Goal: Complete application form: Complete application form

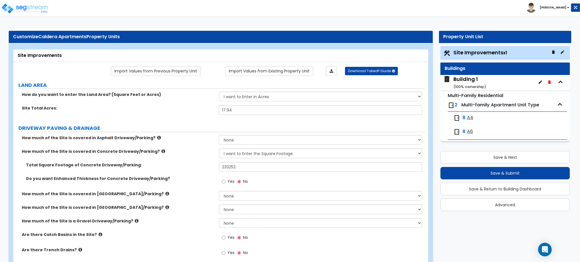
select select "2"
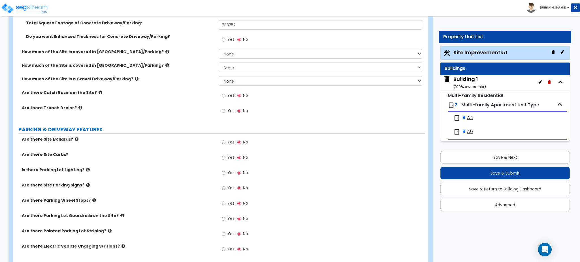
scroll to position [143, 0]
click at [222, 93] on input "Yes" at bounding box center [224, 95] width 4 height 6
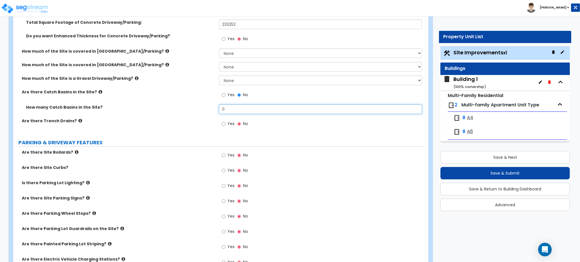
drag, startPoint x: 249, startPoint y: 106, endPoint x: 142, endPoint y: 92, distance: 108.3
click at [142, 92] on div "How much of the Site is covered in Asphalt Driveway/Parking? None I want to Ent…" at bounding box center [219, 62] width 403 height 141
type input "16"
click at [223, 155] on input "Yes" at bounding box center [224, 155] width 4 height 6
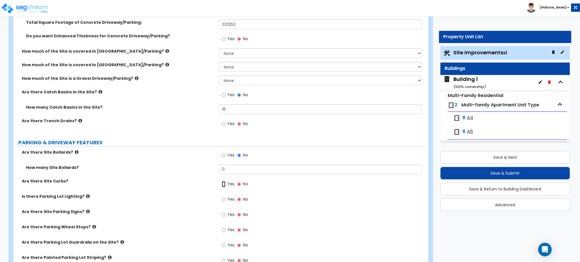
click at [224, 187] on input "Yes" at bounding box center [224, 184] width 4 height 6
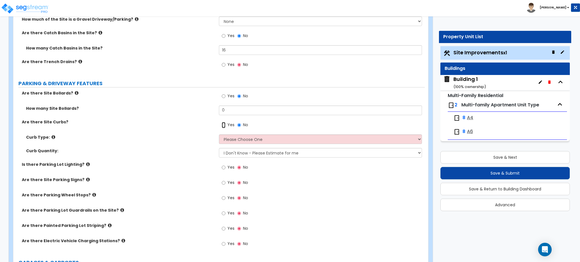
scroll to position [220, 0]
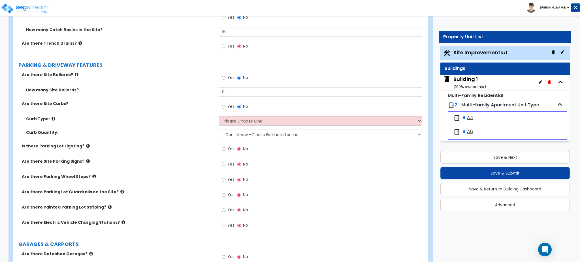
click at [225, 210] on label "Yes" at bounding box center [228, 211] width 13 height 10
click at [225, 210] on input "Yes" at bounding box center [224, 210] width 4 height 6
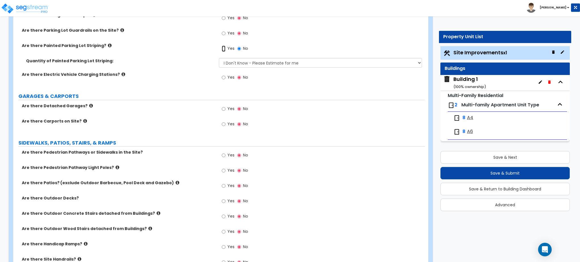
scroll to position [381, 0]
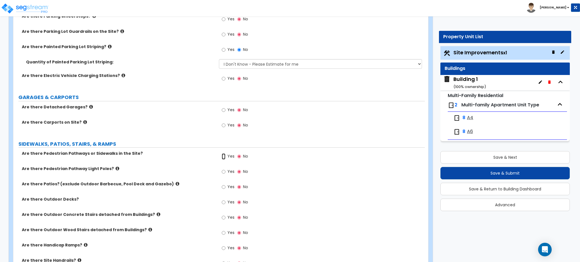
click at [222, 157] on input "Yes" at bounding box center [224, 157] width 4 height 6
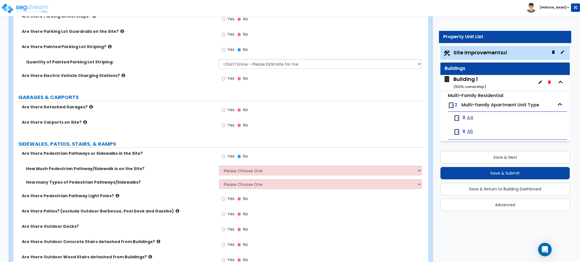
click at [225, 176] on div "How Much Pedestrian Pathway/Sidewalk is on the Site? Please Choose One I Don't …" at bounding box center [219, 173] width 412 height 14
click at [228, 173] on select "Please Choose One I Don't Know, Please Estimate For Me Enter Linear Footage" at bounding box center [320, 171] width 203 height 10
select select "2"
click at [219, 166] on select "Please Choose One I Don't Know, Please Estimate For Me Enter Linear Footage" at bounding box center [320, 171] width 203 height 10
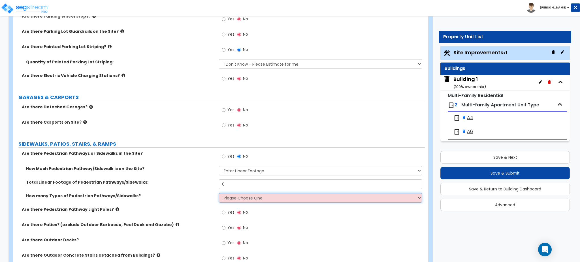
click at [238, 197] on select "Please Choose One 1 2 3" at bounding box center [320, 198] width 203 height 10
select select "1"
click at [219, 193] on select "Please Choose One 1 2 3" at bounding box center [320, 198] width 203 height 10
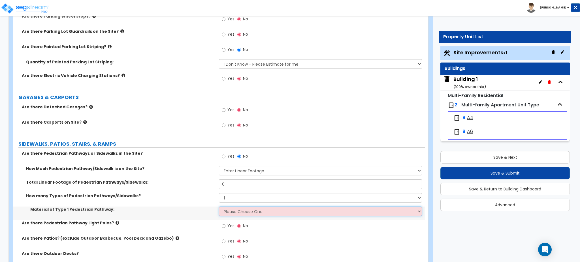
drag, startPoint x: 238, startPoint y: 202, endPoint x: 240, endPoint y: 214, distance: 11.8
click at [240, 214] on select "Please Choose One Bare Concrete Stamped Concrete Brick Pavers Stone Pavers Wood…" at bounding box center [320, 212] width 203 height 10
select select "1"
click at [219, 207] on select "Please Choose One Bare Concrete Stamped Concrete Brick Pavers Stone Pavers Wood…" at bounding box center [320, 212] width 203 height 10
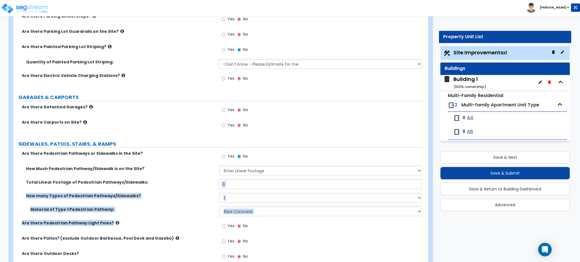
drag, startPoint x: 202, startPoint y: 233, endPoint x: 227, endPoint y: 191, distance: 49.0
click at [227, 191] on div "Are there Pedestrian Pathways or Sidewalks in the Site? Yes No How Much Pedestr…" at bounding box center [219, 247] width 403 height 192
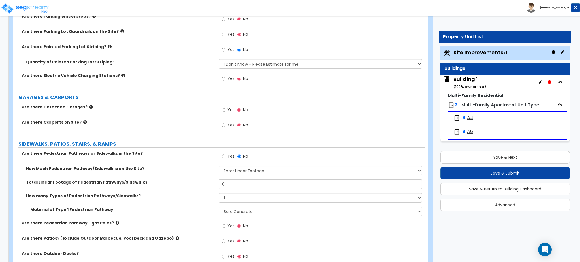
click at [174, 241] on label "Are there Patios? (exclude Outdoor Barbecue, Pool Deck and Gazebo)" at bounding box center [118, 239] width 193 height 6
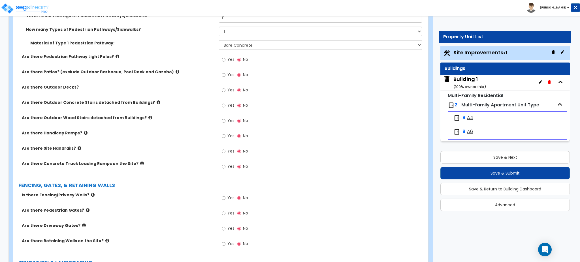
scroll to position [550, 0]
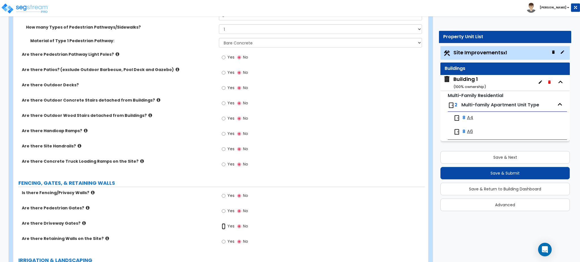
click at [224, 229] on input "Yes" at bounding box center [224, 226] width 4 height 6
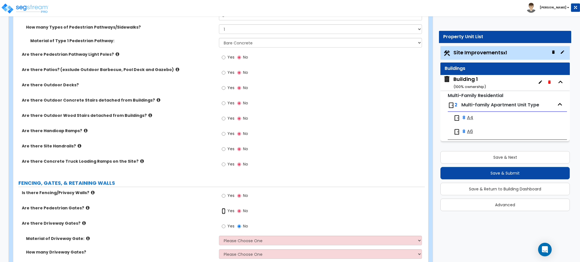
click at [225, 208] on input "Yes" at bounding box center [224, 211] width 4 height 6
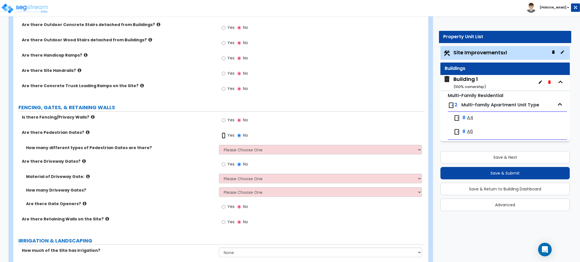
scroll to position [627, 0]
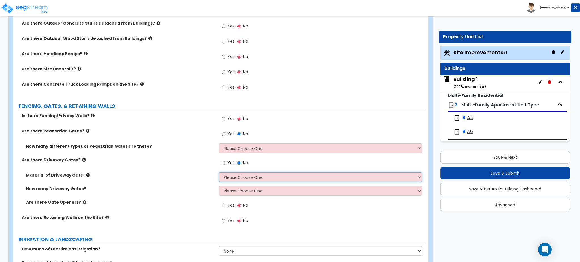
click at [233, 174] on select "Please Choose One Wood Steel" at bounding box center [320, 177] width 203 height 10
select select "2"
click at [219, 172] on select "Please Choose One Wood Steel" at bounding box center [320, 177] width 203 height 10
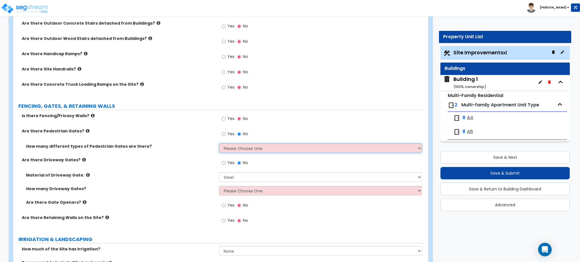
click at [233, 146] on select "Please Choose One 1 2 3" at bounding box center [320, 149] width 203 height 10
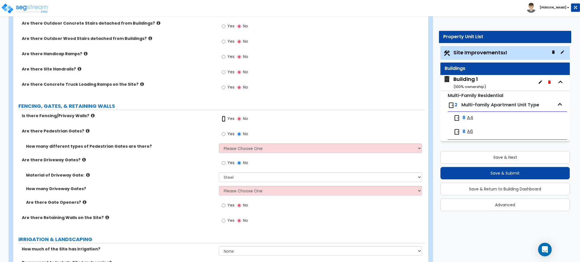
click at [225, 122] on input "Yes" at bounding box center [224, 119] width 4 height 6
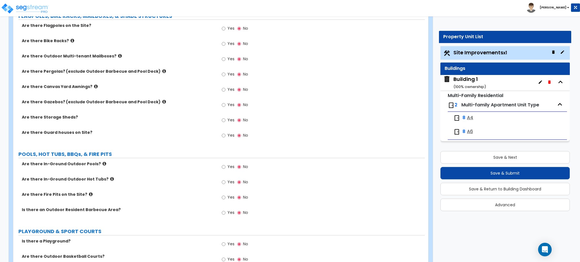
scroll to position [1052, 0]
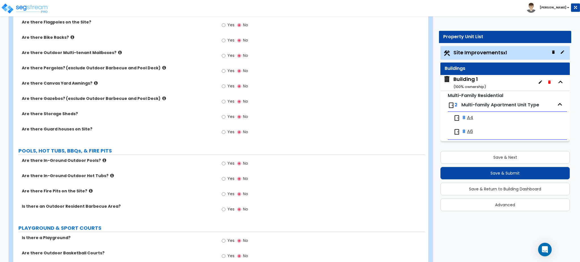
click at [231, 163] on span "Yes" at bounding box center [230, 164] width 7 height 6
click at [225, 163] on input "Yes" at bounding box center [224, 164] width 4 height 6
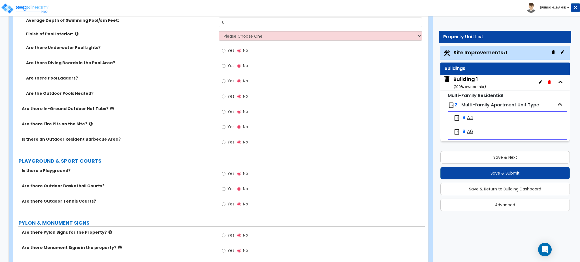
scroll to position [1264, 0]
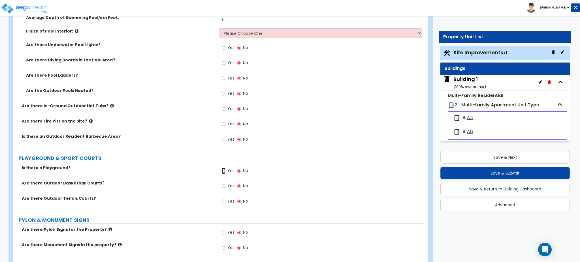
click at [224, 171] on input "Yes" at bounding box center [224, 171] width 4 height 6
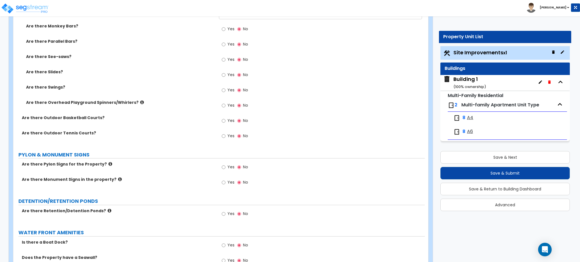
scroll to position [1450, 0]
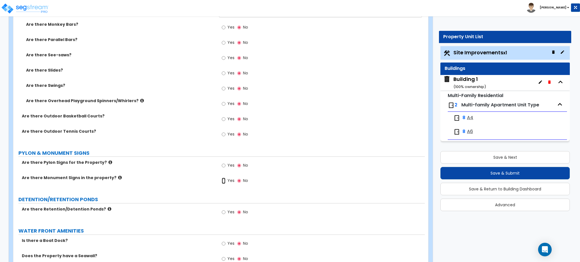
click at [225, 180] on input "Yes" at bounding box center [224, 181] width 4 height 6
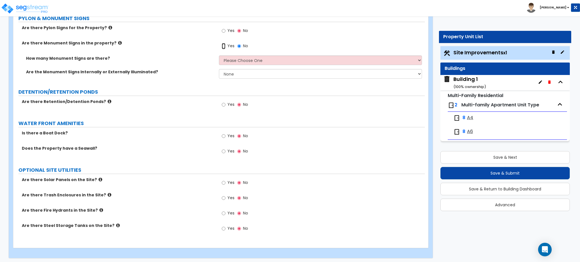
scroll to position [1587, 0]
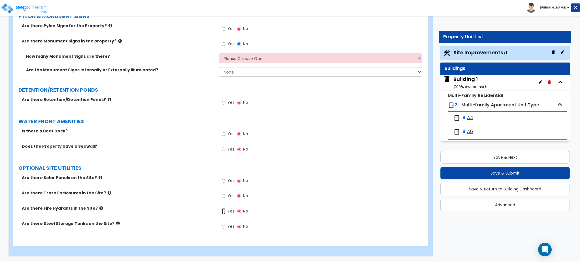
click at [222, 213] on input "Yes" at bounding box center [224, 211] width 4 height 6
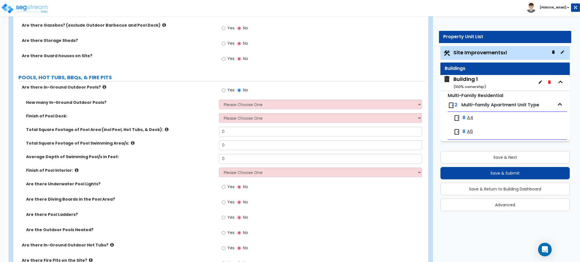
scroll to position [1126, 0]
click at [246, 97] on div "Yes No" at bounding box center [235, 90] width 32 height 13
click at [246, 99] on select "Please Choose One 1 2 3 4" at bounding box center [320, 104] width 203 height 10
select select "2"
click at [219, 99] on select "Please Choose One 1 2 3 4" at bounding box center [320, 104] width 203 height 10
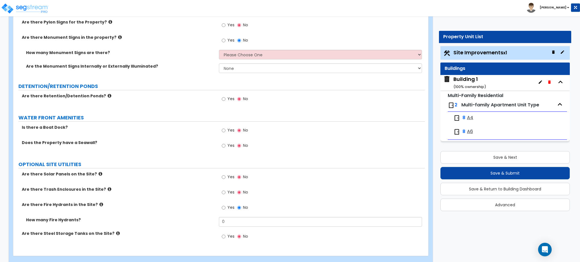
scroll to position [1601, 0]
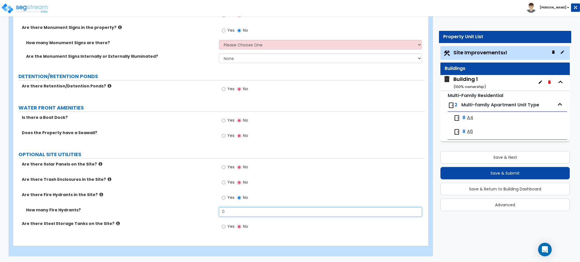
drag, startPoint x: 235, startPoint y: 212, endPoint x: 198, endPoint y: 209, distance: 36.9
click at [198, 209] on div "How many Fire Hydrants? 0" at bounding box center [219, 214] width 412 height 14
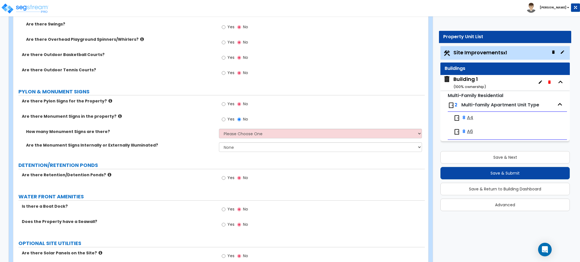
scroll to position [1510, 0]
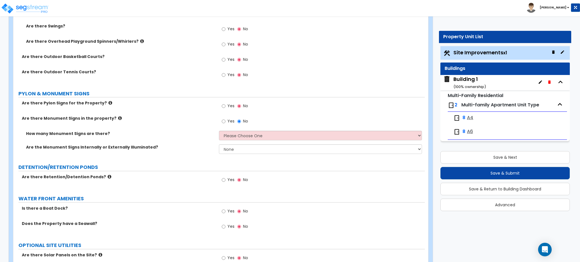
type input "5"
click at [255, 135] on select "Please Choose One 1 2 3" at bounding box center [320, 136] width 203 height 10
select select "1"
click at [219, 131] on select "Please Choose One 1 2 3" at bounding box center [320, 136] width 203 height 10
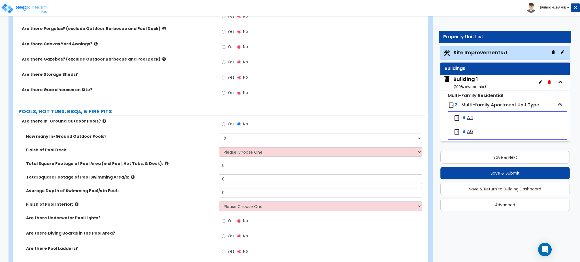
scroll to position [1088, 0]
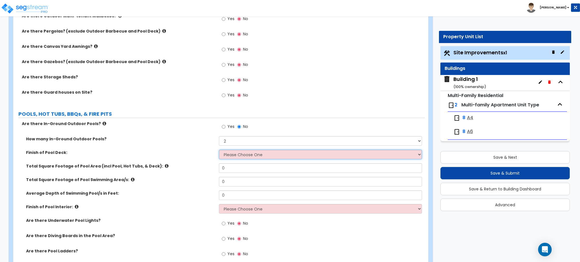
click at [256, 157] on select "Please Choose One Bare Concrete Stamped Concrete Brick Pavers Stone Pavers Wood…" at bounding box center [320, 155] width 203 height 10
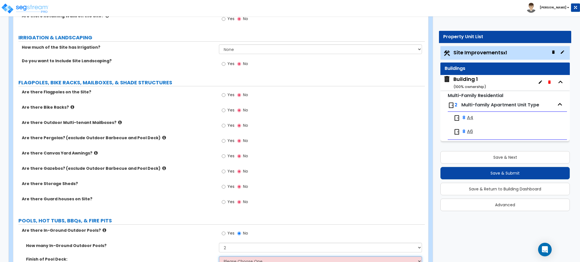
scroll to position [980, 0]
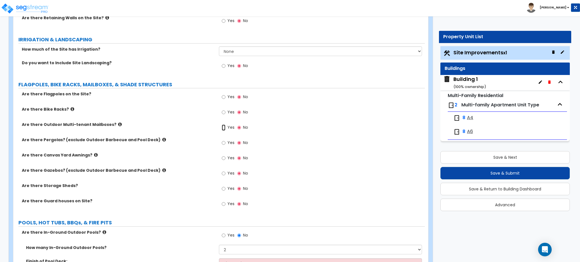
click at [223, 128] on input "Yes" at bounding box center [224, 128] width 4 height 6
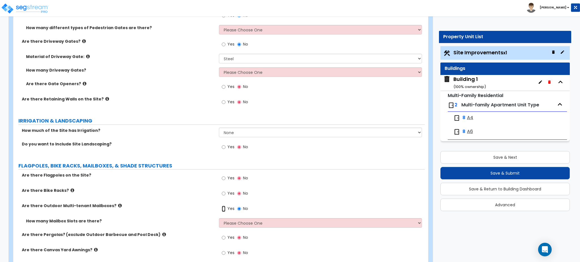
scroll to position [894, 0]
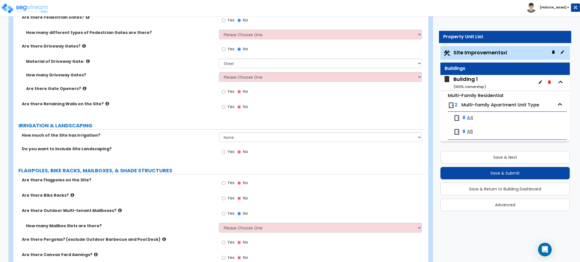
click at [239, 143] on div "How much of the Site has Irrigation? None I want to Enter an Approximate Percen…" at bounding box center [219, 140] width 412 height 14
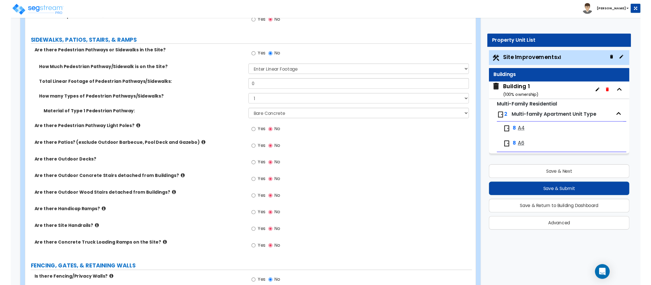
scroll to position [486, 0]
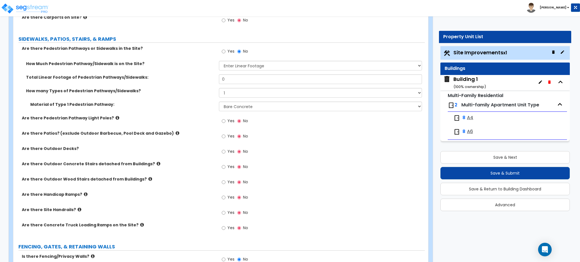
click at [306, 186] on div "Yes No" at bounding box center [322, 183] width 206 height 15
click at [228, 80] on input "0" at bounding box center [320, 79] width 203 height 10
drag, startPoint x: 237, startPoint y: 79, endPoint x: 178, endPoint y: 81, distance: 59.8
click at [178, 81] on div "Total Linear Footage of Pedestrian Pathways/Sidewalks: 0" at bounding box center [219, 81] width 412 height 14
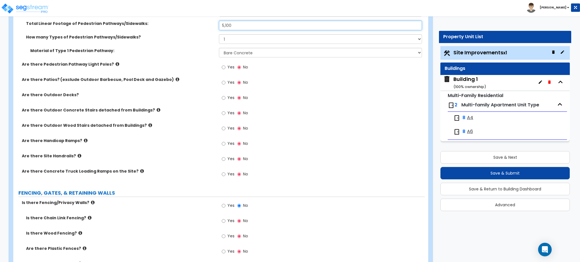
scroll to position [540, 0]
type input "5,100"
click at [88, 78] on label "Are there Patios? (exclude Outdoor Barbecue, Pool Deck and Gazebo)" at bounding box center [118, 79] width 193 height 6
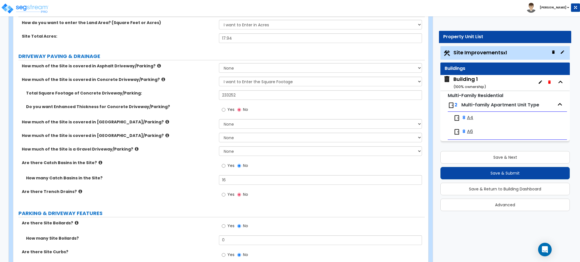
scroll to position [124, 0]
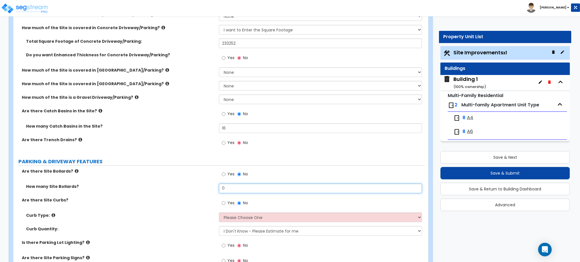
drag, startPoint x: 225, startPoint y: 191, endPoint x: 218, endPoint y: 191, distance: 7.4
click at [218, 191] on div "How many Site Bollards? 0" at bounding box center [219, 191] width 412 height 14
type input "14"
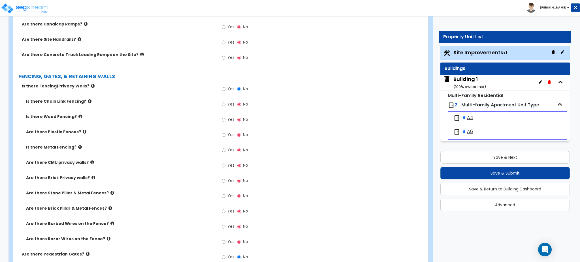
scroll to position [657, 0]
click at [225, 146] on label "Yes" at bounding box center [228, 151] width 13 height 10
click at [225, 147] on input "Yes" at bounding box center [224, 150] width 4 height 6
radio input "true"
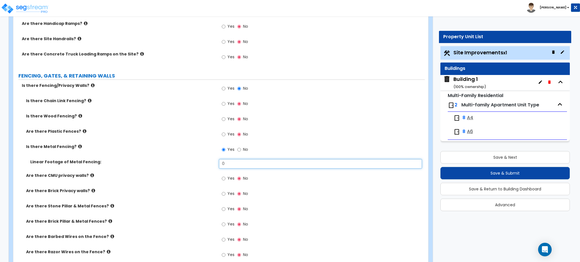
drag, startPoint x: 235, startPoint y: 161, endPoint x: 191, endPoint y: 174, distance: 44.9
click at [191, 174] on div "Is there Chain Link Fencing? Yes No Is there Wood Fencing? Yes No Are there Pla…" at bounding box center [219, 181] width 403 height 167
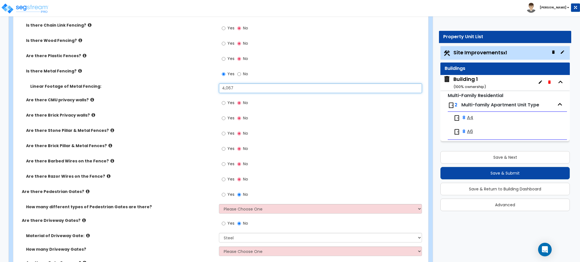
scroll to position [736, 0]
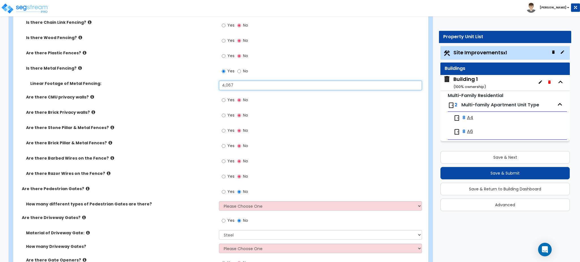
type input "4,067"
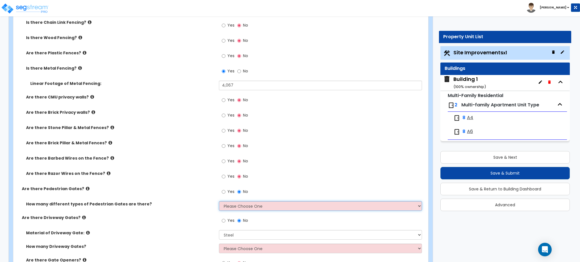
click at [235, 204] on select "Please Choose One 1 2 3" at bounding box center [320, 206] width 203 height 10
select select "1"
click at [219, 201] on select "Please Choose One 1 2 3" at bounding box center [320, 206] width 203 height 10
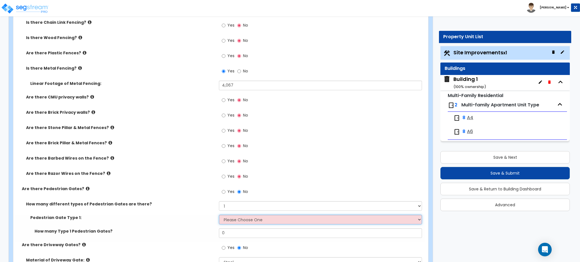
click at [230, 222] on select "Please Choose One Chain Link, 3 ft Height Chain Link, 4 ft Height Chain Link, 6…" at bounding box center [320, 220] width 203 height 10
select select "6"
click at [219, 215] on select "Please Choose One Chain Link, 3 ft Height Chain Link, 4 ft Height Chain Link, 6…" at bounding box center [320, 220] width 203 height 10
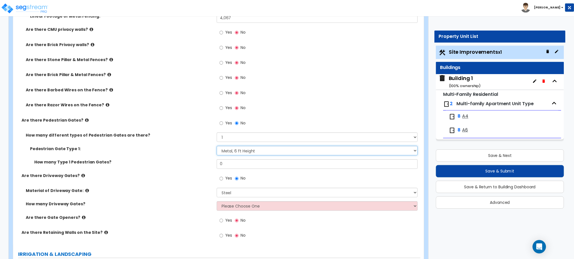
scroll to position [803, 0]
drag, startPoint x: 253, startPoint y: 170, endPoint x: 214, endPoint y: 172, distance: 38.9
drag, startPoint x: 214, startPoint y: 172, endPoint x: 172, endPoint y: 188, distance: 45.0
click at [172, 188] on div "Are there Driveway Gates? Yes No" at bounding box center [219, 181] width 412 height 15
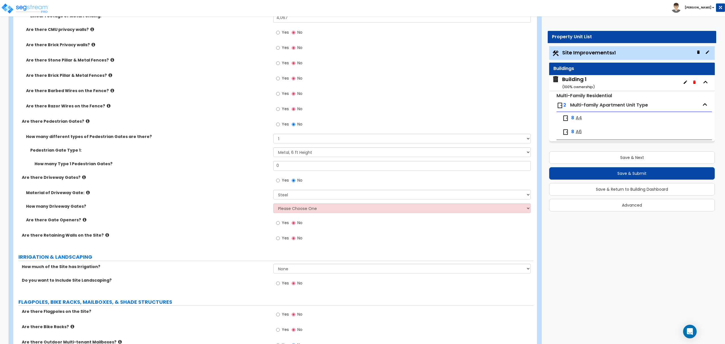
click at [357, 214] on div "How many Driveway Gates? Please Choose One 1 2 3" at bounding box center [273, 210] width 520 height 14
click at [357, 210] on select "Please Choose One 1 2 3" at bounding box center [401, 208] width 257 height 10
drag, startPoint x: 291, startPoint y: 170, endPoint x: 250, endPoint y: 169, distance: 40.8
click at [250, 169] on div "How many Type 1 Pedestrian Gates? 0" at bounding box center [273, 168] width 520 height 14
type input "6"
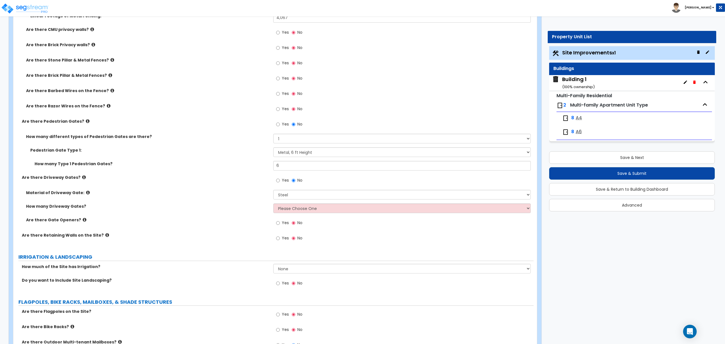
click at [250, 169] on div "How many Type 1 Pedestrian Gates? 6" at bounding box center [273, 168] width 520 height 14
click at [288, 208] on select "Please Choose One 1 2 3" at bounding box center [401, 208] width 257 height 10
click at [273, 211] on select "Please Choose One 1 2 3" at bounding box center [401, 208] width 257 height 10
click at [273, 204] on select "Please Choose One 1 2 3" at bounding box center [401, 208] width 257 height 10
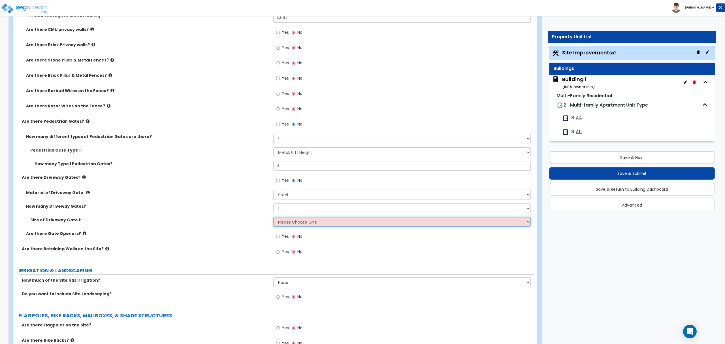
click at [296, 226] on select "Please Choose One 12 feet wide 14 feet wide 16 feet wide" at bounding box center [401, 222] width 257 height 10
click at [301, 206] on select "Please Choose One 1 2 3" at bounding box center [401, 208] width 257 height 10
select select "3"
click at [273, 204] on select "Please Choose One 1 2 3" at bounding box center [401, 208] width 257 height 10
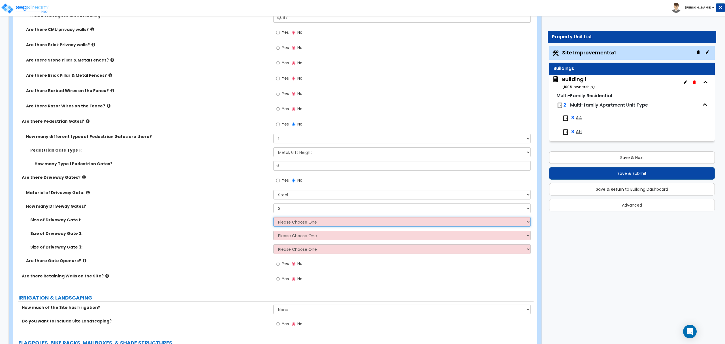
click at [298, 223] on select "Please Choose One 12 feet wide 14 feet wide 16 feet wide" at bounding box center [401, 222] width 257 height 10
select select "3"
click at [273, 218] on select "Please Choose One 12 feet wide 14 feet wide 16 feet wide" at bounding box center [401, 222] width 257 height 10
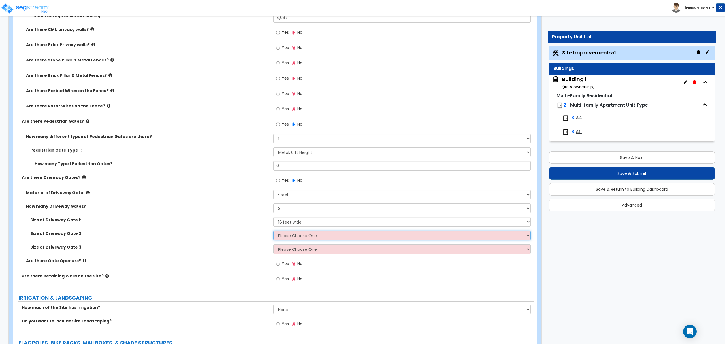
click at [315, 238] on select "Please Choose One 12 feet wide 14 feet wide 16 feet wide" at bounding box center [401, 236] width 257 height 10
click at [273, 231] on select "Please Choose One 12 feet wide 14 feet wide 16 feet wide" at bounding box center [401, 236] width 257 height 10
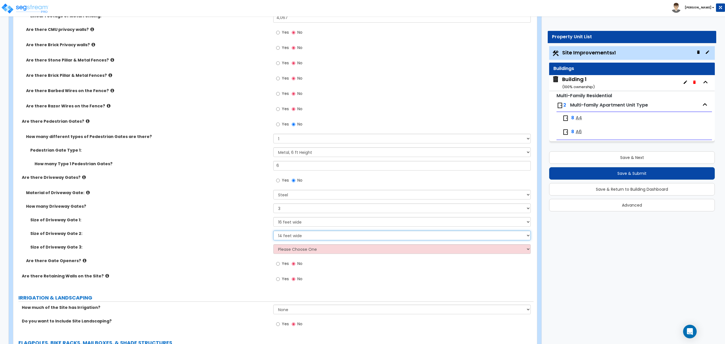
click at [318, 240] on select "Please Choose One 12 feet wide 14 feet wide 16 feet wide" at bounding box center [401, 236] width 257 height 10
select select "3"
click at [273, 231] on select "Please Choose One 12 feet wide 14 feet wide 16 feet wide" at bounding box center [401, 236] width 257 height 10
click at [321, 250] on select "Please Choose One 12 feet wide 14 feet wide 16 feet wide" at bounding box center [401, 249] width 257 height 10
select select "3"
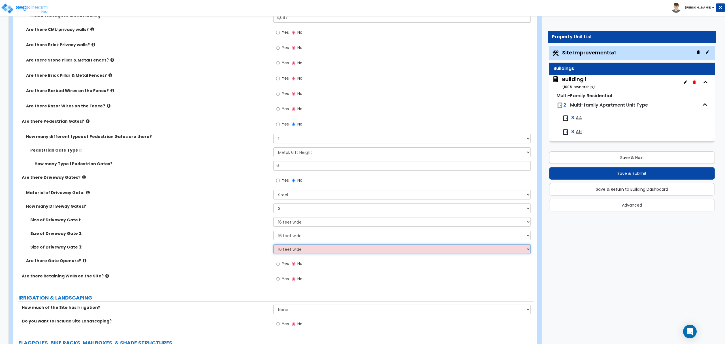
click at [273, 245] on select "Please Choose One 12 feet wide 14 feet wide 16 feet wide" at bounding box center [401, 249] width 257 height 10
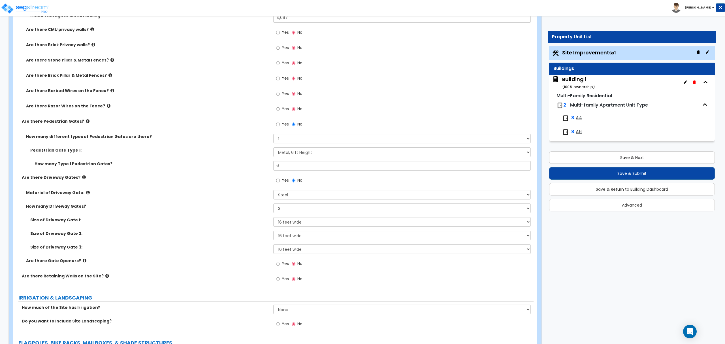
click at [281, 261] on label "Yes" at bounding box center [282, 264] width 13 height 10
click at [280, 261] on input "Yes" at bounding box center [278, 264] width 4 height 6
radio input "true"
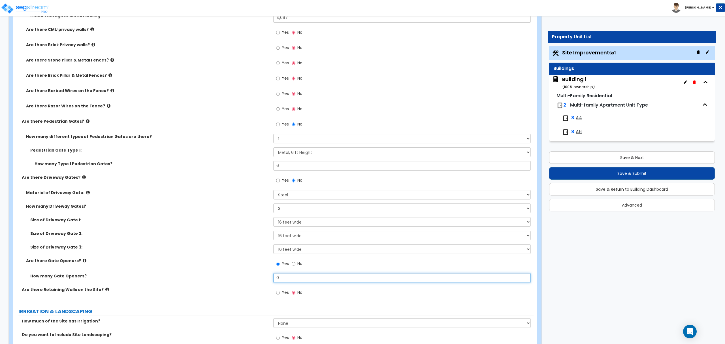
drag, startPoint x: 287, startPoint y: 274, endPoint x: 262, endPoint y: 284, distance: 27.1
click at [262, 262] on div "How many Gate Openers? 0" at bounding box center [273, 280] width 520 height 14
type input "3"
click at [238, 262] on div "How many Gate Openers? 3" at bounding box center [273, 280] width 520 height 14
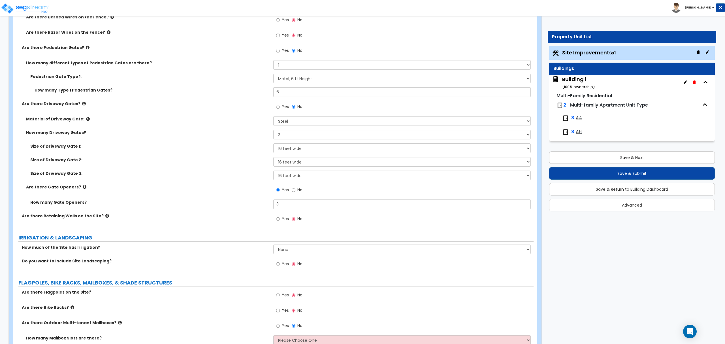
scroll to position [881, 0]
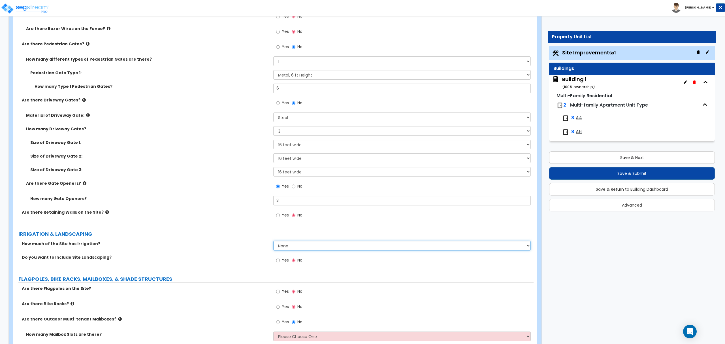
click at [284, 245] on select "None I want to Enter an Approximate Percentage I want to Enter the Square Foota…" at bounding box center [401, 246] width 257 height 10
select select "1"
click at [273, 242] on select "None I want to Enter an Approximate Percentage I want to Enter the Square Foota…" at bounding box center [401, 246] width 257 height 10
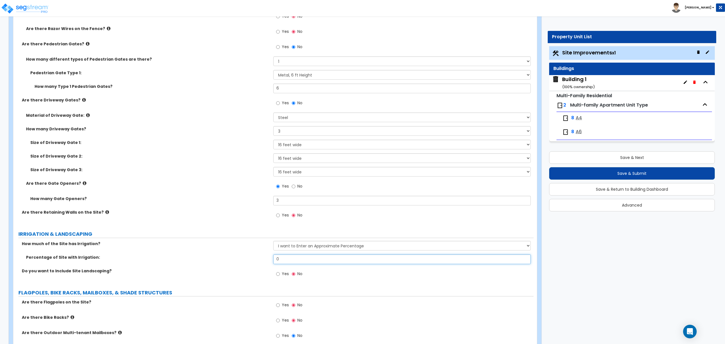
drag, startPoint x: 319, startPoint y: 257, endPoint x: 279, endPoint y: 265, distance: 40.7
click at [279, 262] on div "Percentage of Site with Irrigation: 0" at bounding box center [273, 261] width 520 height 14
click at [279, 261] on input "1" at bounding box center [401, 259] width 257 height 10
type input "15"
click at [244, 262] on div "Percentage of Site with Irrigation: 15" at bounding box center [273, 261] width 520 height 14
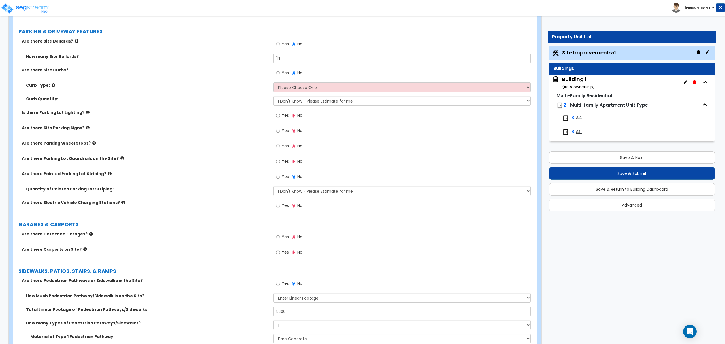
scroll to position [253, 0]
click at [305, 195] on select "I Don't Know - Please Estimate for me I Want to Enter the Number of Parking Spa…" at bounding box center [401, 192] width 257 height 10
select select "1"
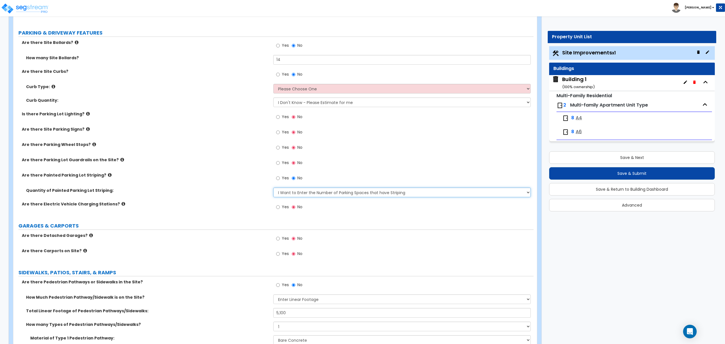
click at [273, 188] on select "I Don't Know - Please Estimate for me I Want to Enter the Number of Parking Spa…" at bounding box center [401, 192] width 257 height 10
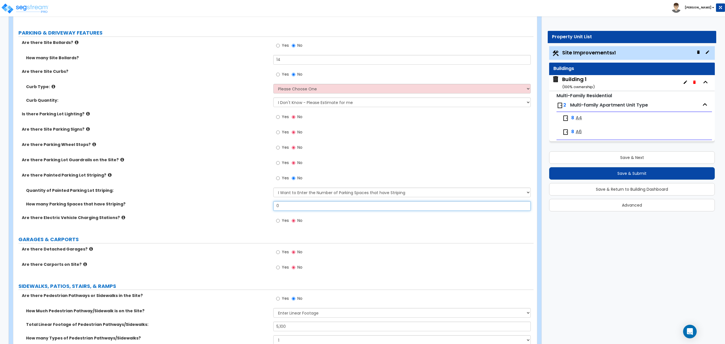
drag, startPoint x: 293, startPoint y: 204, endPoint x: 235, endPoint y: 204, distance: 58.9
click at [235, 204] on div "How many Parking Spaces that have Striping? 0" at bounding box center [273, 208] width 520 height 14
type input "552"
click at [232, 204] on label "How many Parking Spaces that have Striping?" at bounding box center [147, 204] width 243 height 6
click at [340, 92] on select "Please Choose One Curb (Only) Curb & Gutter Asphalt Berm" at bounding box center [401, 89] width 257 height 10
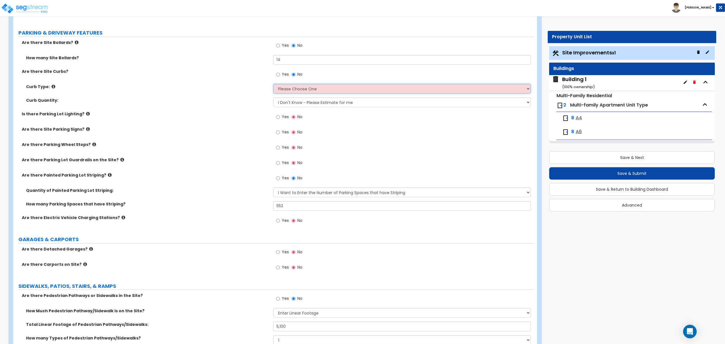
select select "1"
click at [273, 84] on select "Please Choose One Curb (Only) Curb & Gutter Asphalt Berm" at bounding box center [401, 89] width 257 height 10
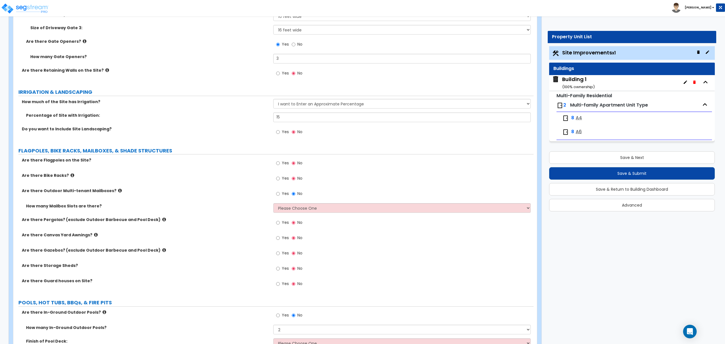
scroll to position [1037, 0]
click at [300, 211] on select "Please Choose One I Don't Know, Please Estimate for Me I will Enter the Number …" at bounding box center [401, 208] width 257 height 10
select select "2"
click at [273, 204] on select "Please Choose One I Don't Know, Please Estimate for Me I will Enter the Number …" at bounding box center [401, 208] width 257 height 10
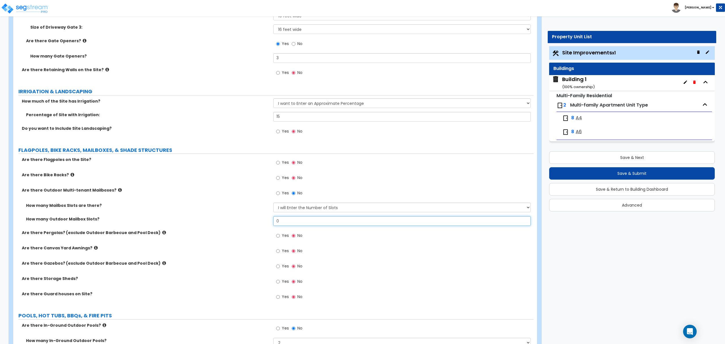
drag, startPoint x: 296, startPoint y: 225, endPoint x: 246, endPoint y: 228, distance: 49.7
click at [246, 228] on div "How many Outdoor Mailbox Slots? 0" at bounding box center [273, 223] width 520 height 14
type input "520"
click at [235, 234] on label "Are there Pergolas? (exclude Outdoor Barbecue and Pool Deck)" at bounding box center [145, 233] width 247 height 6
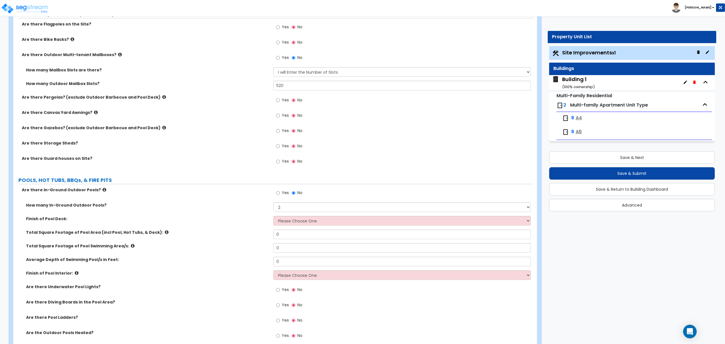
scroll to position [1178, 0]
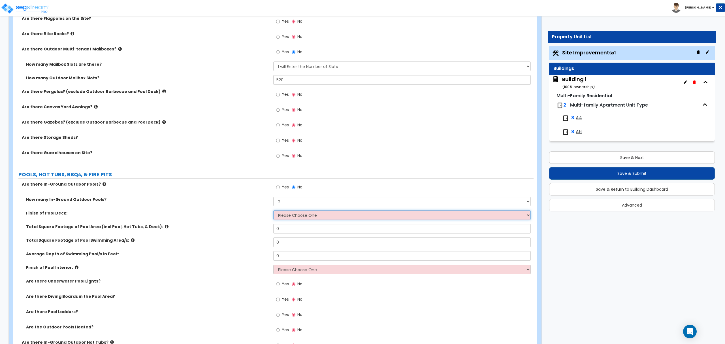
click at [400, 219] on select "Please Choose One Bare Concrete Stamped Concrete Brick Pavers Stone Pavers Wood…" at bounding box center [401, 215] width 257 height 10
select select "2"
click at [273, 211] on select "Please Choose One Bare Concrete Stamped Concrete Brick Pavers Stone Pavers Wood…" at bounding box center [401, 215] width 257 height 10
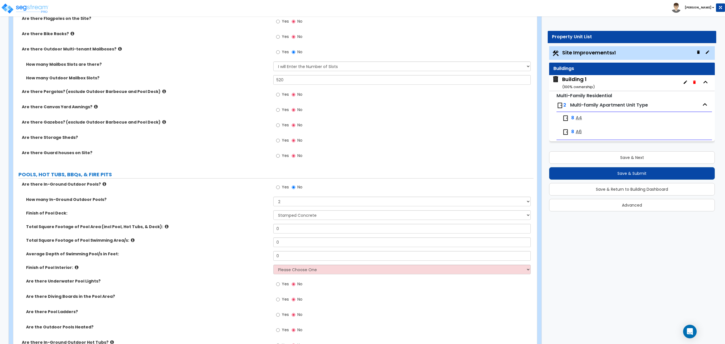
click at [165, 227] on icon at bounding box center [167, 226] width 4 height 4
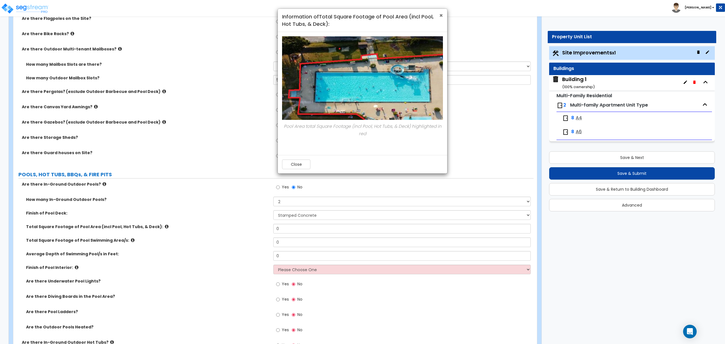
click at [441, 15] on span "×" at bounding box center [441, 15] width 4 height 8
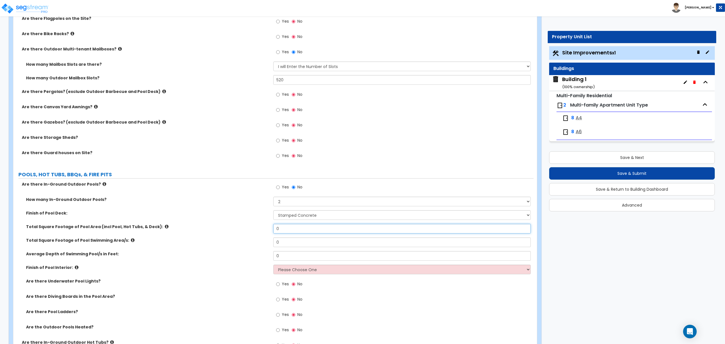
drag, startPoint x: 294, startPoint y: 230, endPoint x: 258, endPoint y: 231, distance: 35.7
click at [258, 231] on div "Total Square Footage of Pool Area (incl Pool, Hot Tubs, & Deck): 0" at bounding box center [273, 231] width 520 height 14
type input "4"
click at [304, 262] on select "Please Choose One Tile Plaster Vinyl" at bounding box center [401, 270] width 257 height 10
select select "2"
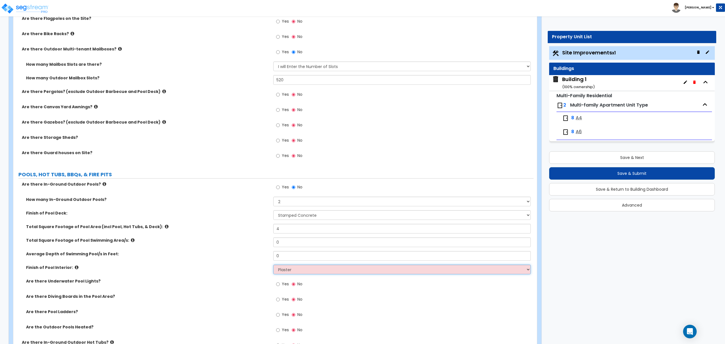
click at [273, 262] on select "Please Choose One Tile Plaster Vinyl" at bounding box center [401, 270] width 257 height 10
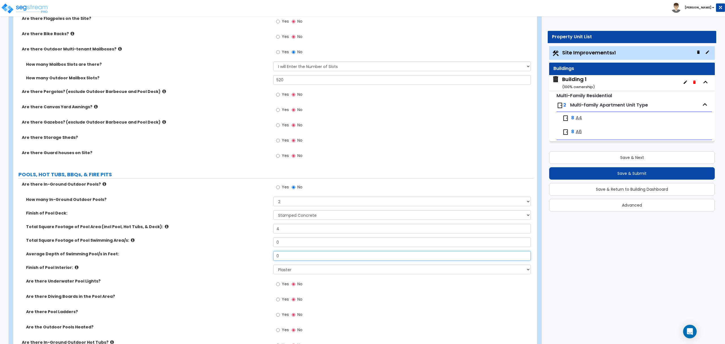
drag, startPoint x: 288, startPoint y: 255, endPoint x: 263, endPoint y: 255, distance: 24.9
click at [263, 255] on div "Average Depth of Swimming Pool/s in Feet: 0" at bounding box center [273, 258] width 520 height 14
type input "4"
click at [294, 233] on input "4" at bounding box center [401, 229] width 257 height 10
click at [131, 242] on icon at bounding box center [133, 240] width 4 height 4
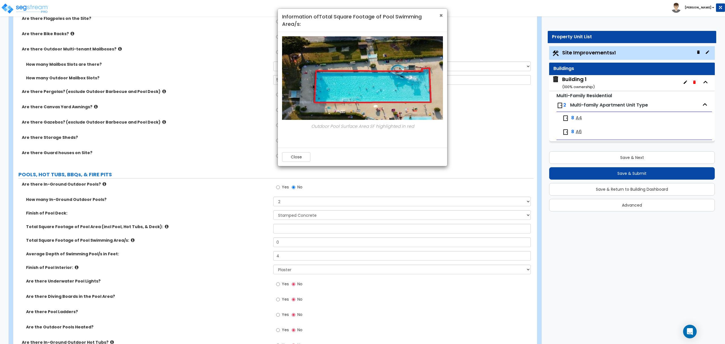
click at [439, 15] on span "×" at bounding box center [441, 15] width 4 height 8
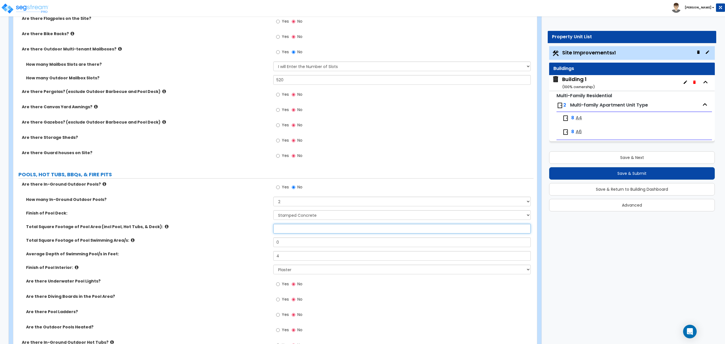
click at [287, 231] on input "text" at bounding box center [401, 229] width 257 height 10
type input "7,990"
click at [289, 244] on input "0" at bounding box center [401, 242] width 257 height 10
type input "2,365"
click at [221, 262] on label "Finish of Pool Interior:" at bounding box center [147, 268] width 243 height 6
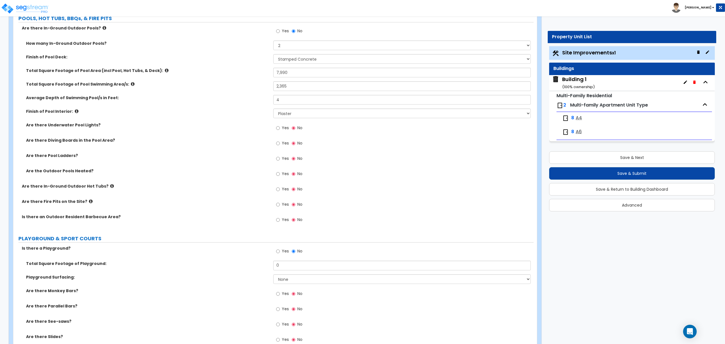
scroll to position [1334, 0]
click at [280, 222] on label "Yes" at bounding box center [282, 220] width 13 height 10
click at [280, 222] on input "Yes" at bounding box center [278, 219] width 4 height 6
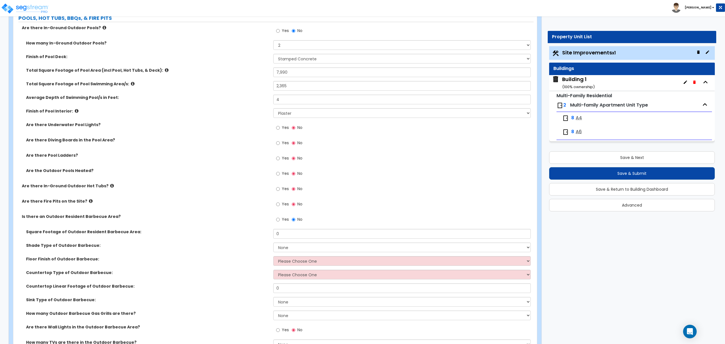
click at [295, 222] on label "No" at bounding box center [297, 220] width 11 height 10
click at [295, 222] on input "No" at bounding box center [294, 219] width 4 height 6
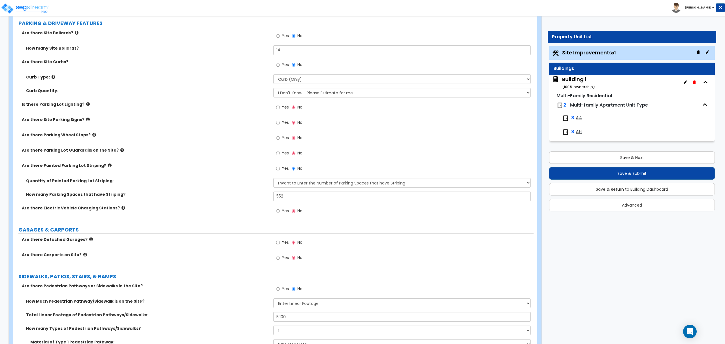
scroll to position [256, 0]
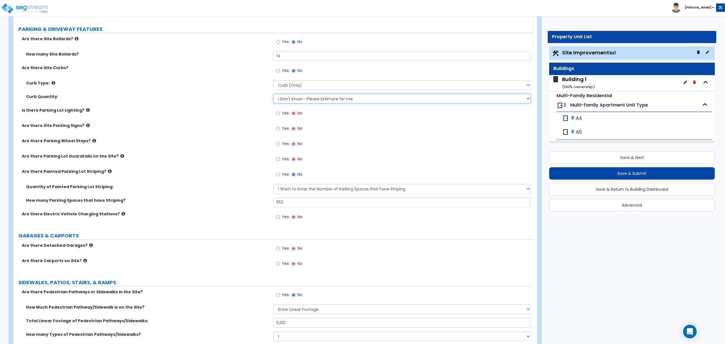
click at [334, 95] on select "I Don't Know - Please Estimate for me I want to Enter the LF" at bounding box center [401, 99] width 257 height 10
select select "1"
click at [273, 94] on select "I Don't Know - Please Estimate for me I want to Enter the LF" at bounding box center [401, 99] width 257 height 10
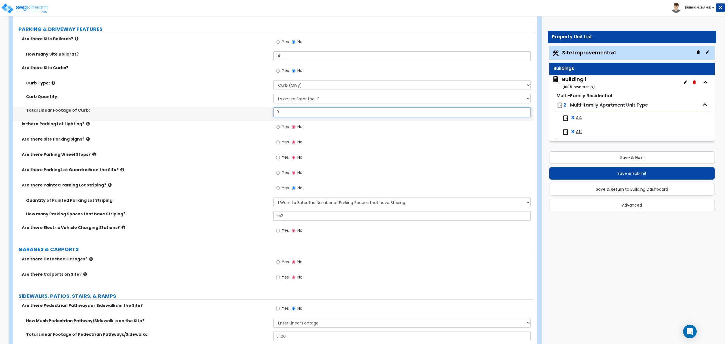
drag, startPoint x: 313, startPoint y: 114, endPoint x: 226, endPoint y: 124, distance: 88.0
click at [226, 124] on div "Are there Site Bollards? Yes No How many Site Bollards? 14 Are there Site Curbs…" at bounding box center [274, 138] width 512 height 204
type input "7,870"
click at [216, 141] on label "Are there Site Parking Signs?" at bounding box center [145, 139] width 247 height 6
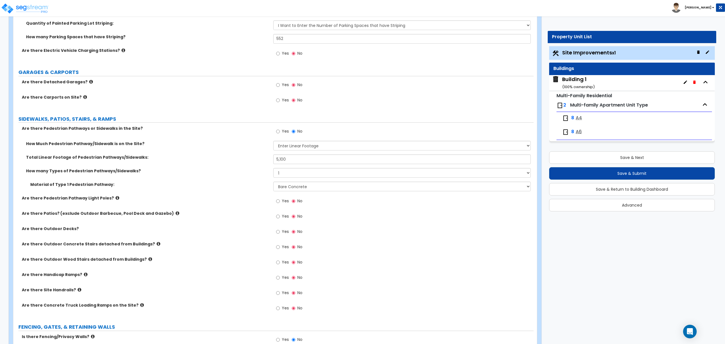
scroll to position [434, 0]
click at [566, 154] on button "Save & Next" at bounding box center [632, 157] width 166 height 12
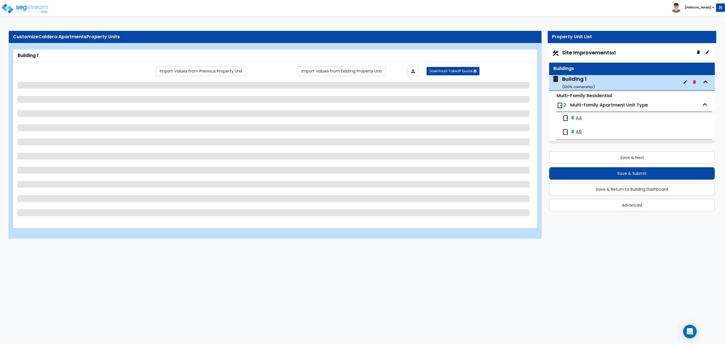
click at [579, 50] on span "Site Improvements x1" at bounding box center [589, 52] width 54 height 7
select select "2"
select select "7"
select select "2"
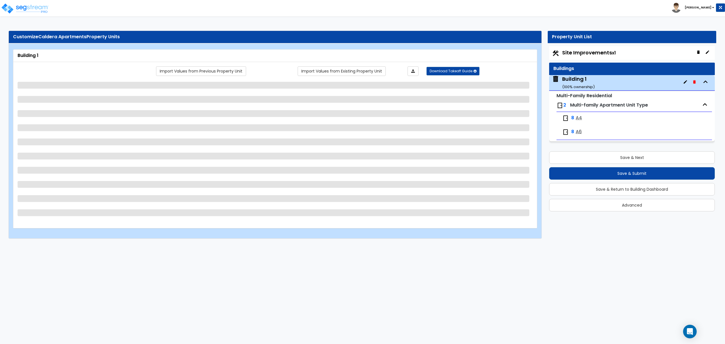
select select "9"
select select "1"
select select "2"
select select "1"
select select "4"
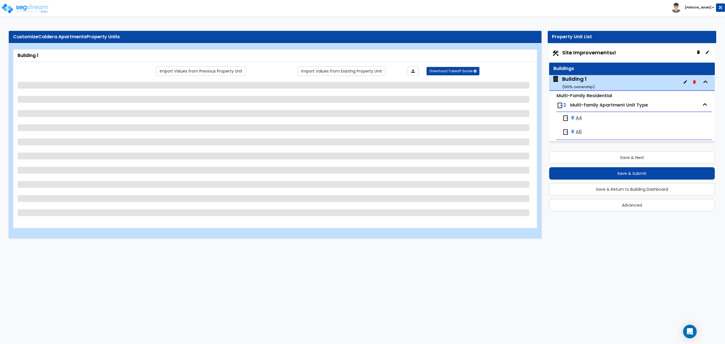
select select "2"
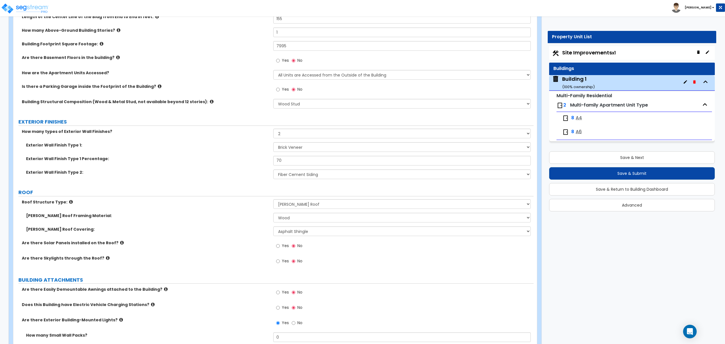
scroll to position [124, 0]
click at [580, 57] on div "Site Improvements x1" at bounding box center [632, 53] width 166 height 14
click at [580, 55] on span "Site Improvements x1" at bounding box center [589, 52] width 54 height 7
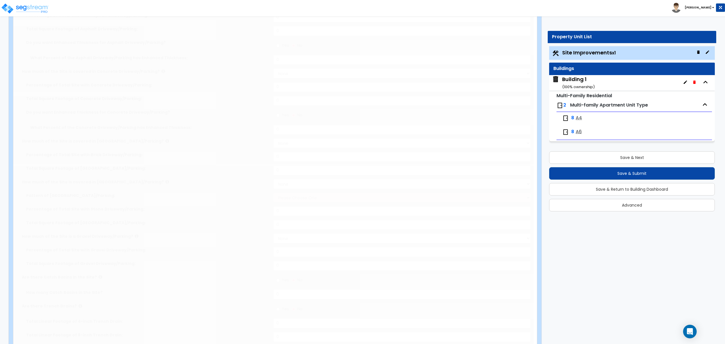
type input "17.94"
select select "2"
type input "233252"
radio input "true"
type input "16"
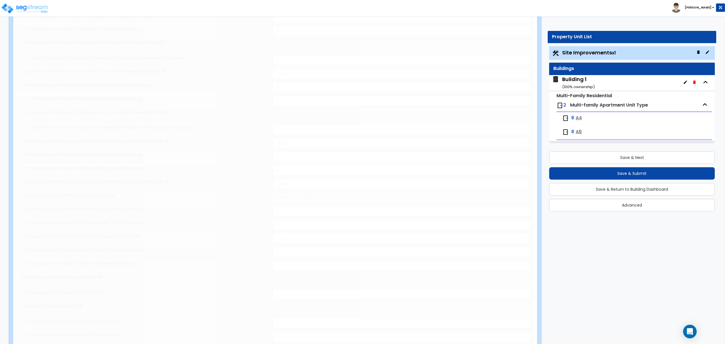
radio input "true"
type input "14"
radio input "true"
select select "1"
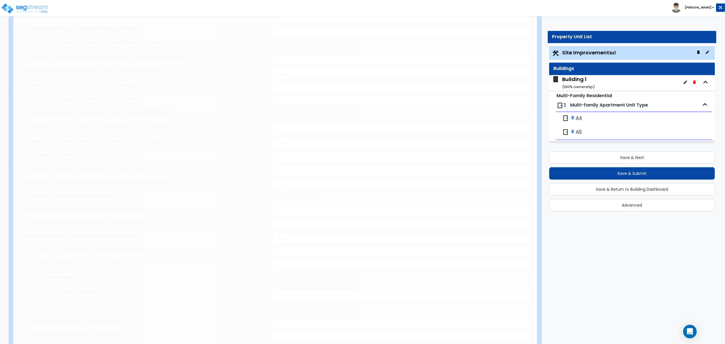
type input "7870"
radio input "true"
select select "1"
type input "552"
radio input "true"
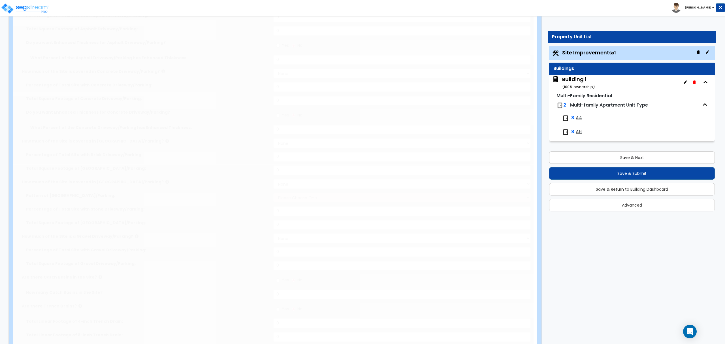
select select "2"
type input "5100"
select select "1"
radio input "true"
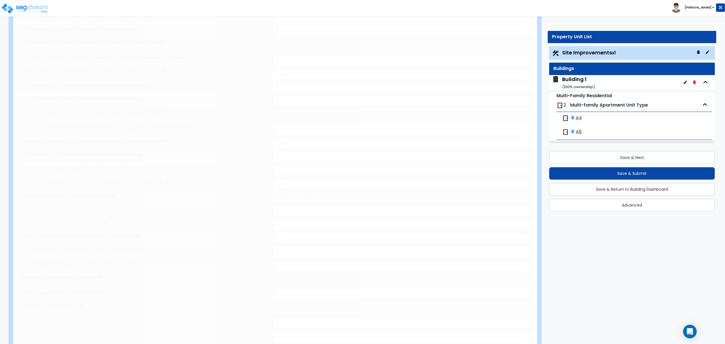
radio input "true"
type input "4067"
radio input "true"
select select "1"
select select "6"
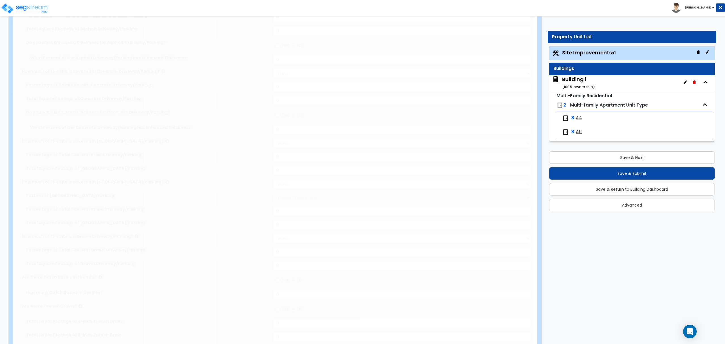
type input "6"
radio input "true"
select select "2"
select select "3"
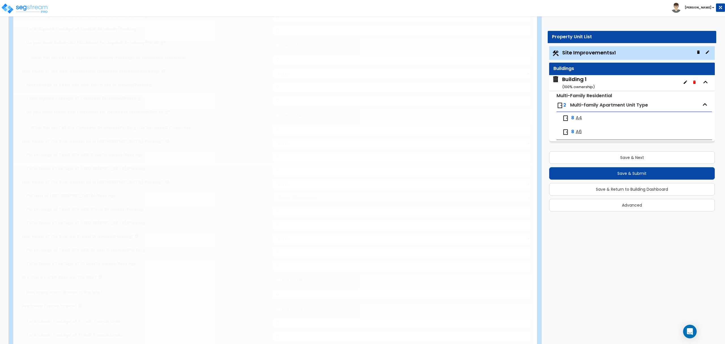
select select "3"
radio input "true"
type input "3"
select select "1"
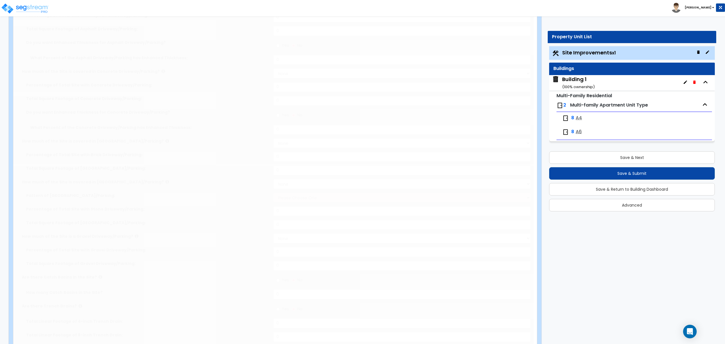
type input "15"
radio input "true"
select select "2"
type input "520"
radio input "true"
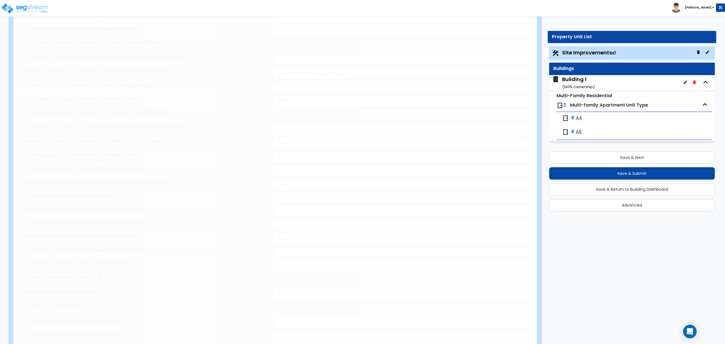
select select "2"
type input "7990"
type input "2365"
type input "4"
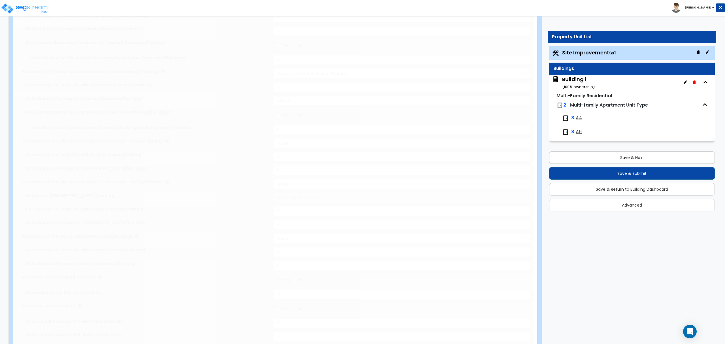
radio input "true"
select select "1"
radio input "true"
type input "5"
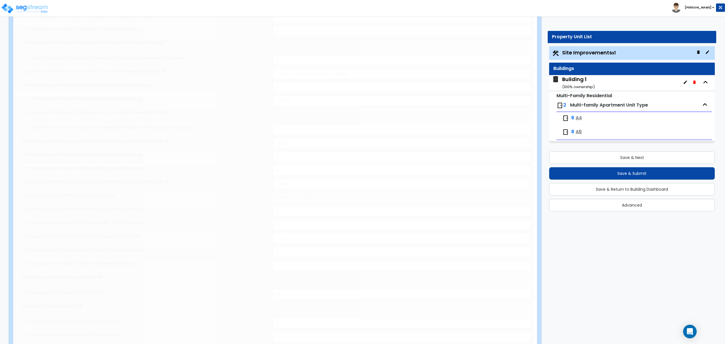
scroll to position [0, 0]
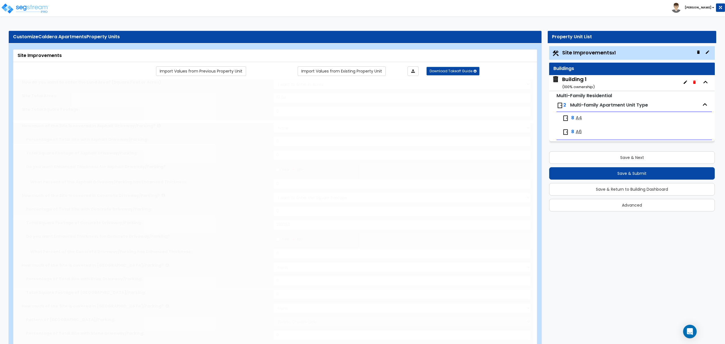
select select "2"
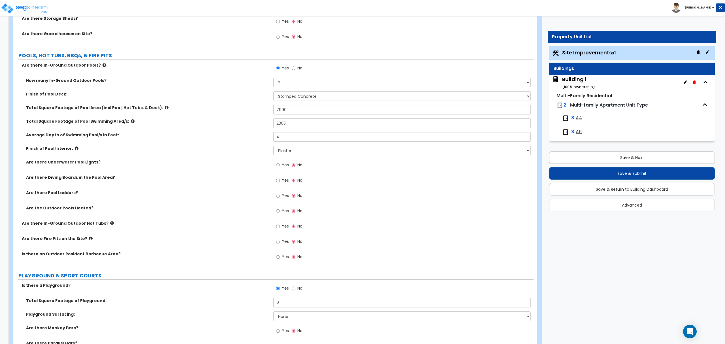
scroll to position [1305, 0]
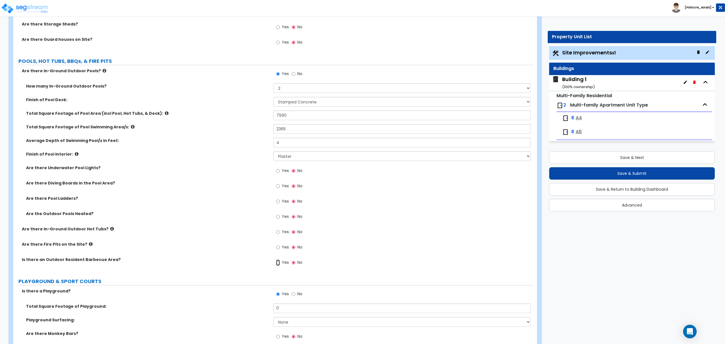
click at [280, 262] on input "Yes" at bounding box center [278, 262] width 4 height 6
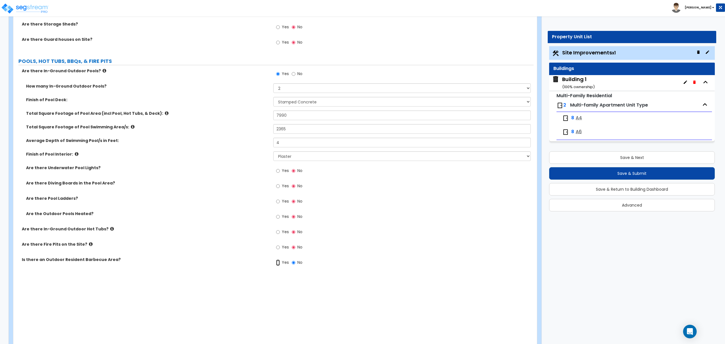
radio input "true"
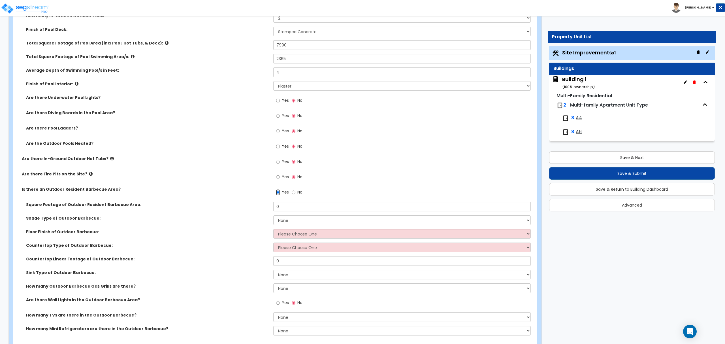
scroll to position [1375, 0]
click at [293, 221] on select "None Roof Pergola" at bounding box center [401, 220] width 257 height 10
select select "2"
click at [273, 216] on select "None Roof Pergola" at bounding box center [401, 220] width 257 height 10
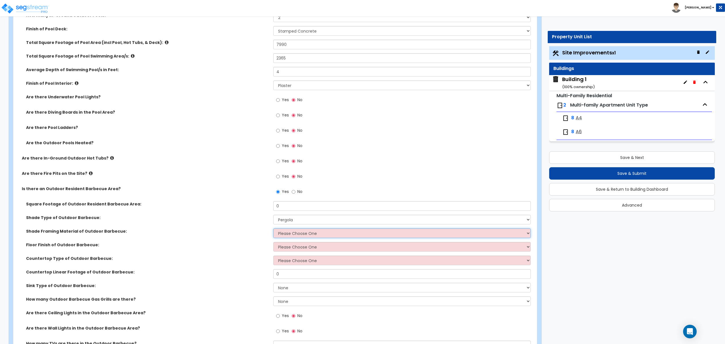
click at [315, 236] on select "Please Choose One Wood Framing Metal Framing" at bounding box center [401, 233] width 257 height 10
select select "1"
click at [273, 230] on select "Please Choose One Wood Framing Metal Framing" at bounding box center [401, 233] width 257 height 10
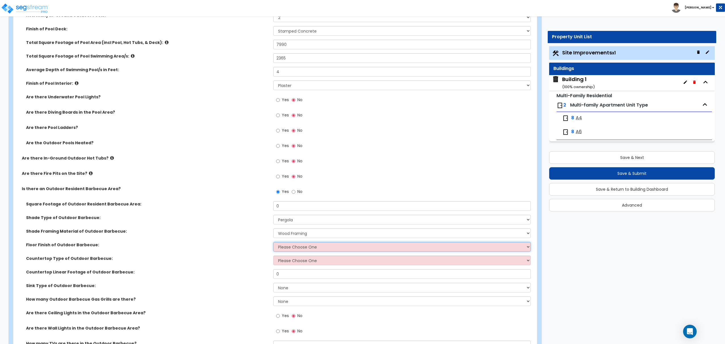
click at [312, 248] on select "Please Choose One Brick Pavers Stone Pavers Concrete" at bounding box center [401, 247] width 257 height 10
click at [273, 243] on select "Please Choose One Brick Pavers Stone Pavers Concrete" at bounding box center [401, 247] width 257 height 10
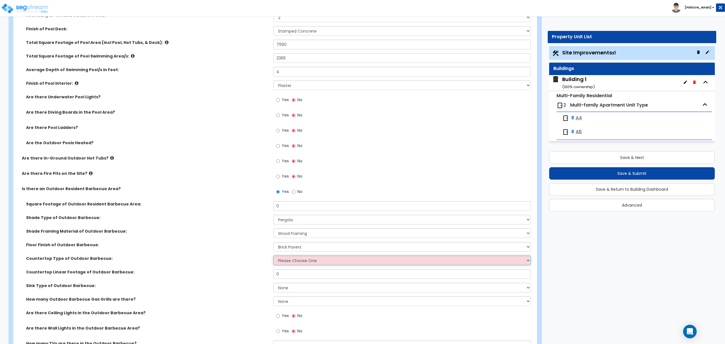
click at [312, 262] on select "Please Choose One Plastic Laminate Solid Surface Stone Quartz Marble Stainless …" at bounding box center [401, 260] width 257 height 10
click at [314, 251] on select "Please Choose One Brick Pavers Stone Pavers Concrete" at bounding box center [401, 247] width 257 height 10
select select "0"
click at [273, 243] on select "Please Choose One Brick Pavers Stone Pavers Concrete" at bounding box center [401, 247] width 257 height 10
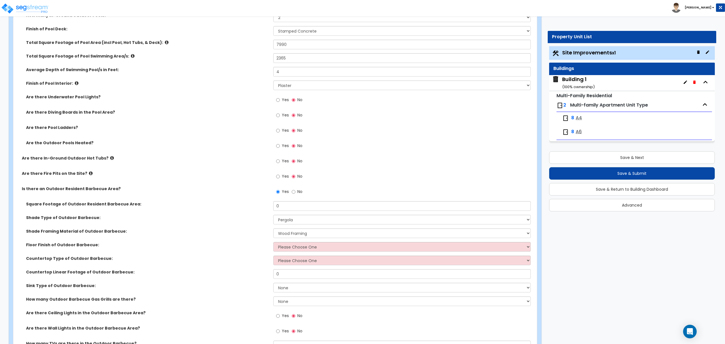
click at [290, 193] on div "Yes No" at bounding box center [289, 192] width 32 height 13
click at [295, 192] on label "No" at bounding box center [297, 192] width 11 height 10
click at [295, 192] on input "No" at bounding box center [294, 192] width 4 height 6
radio input "false"
radio input "true"
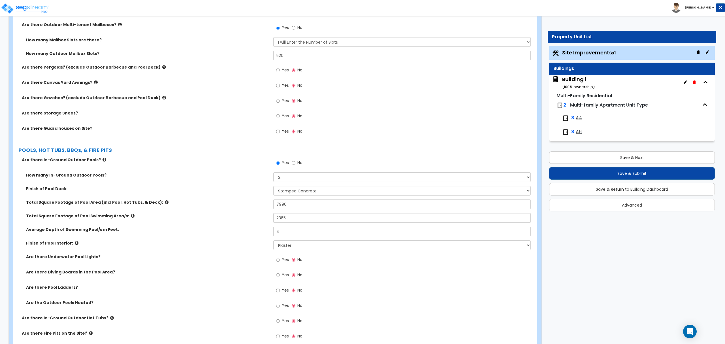
scroll to position [1215, 0]
click at [284, 104] on span "Yes" at bounding box center [285, 102] width 7 height 6
click at [280, 104] on input "Yes" at bounding box center [278, 102] width 4 height 6
radio input "true"
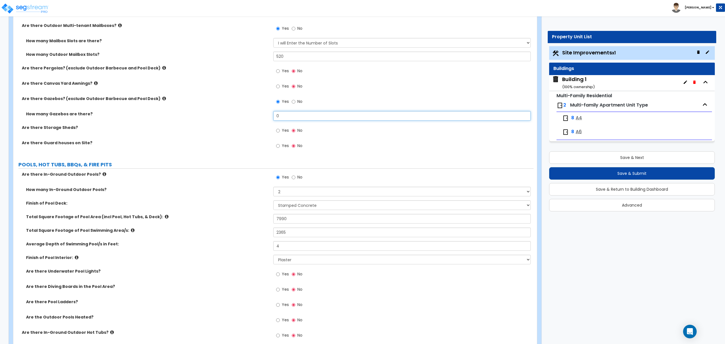
drag, startPoint x: 286, startPoint y: 114, endPoint x: 254, endPoint y: 114, distance: 31.7
click at [254, 114] on div "How many Gazebos are there? 0" at bounding box center [273, 118] width 520 height 14
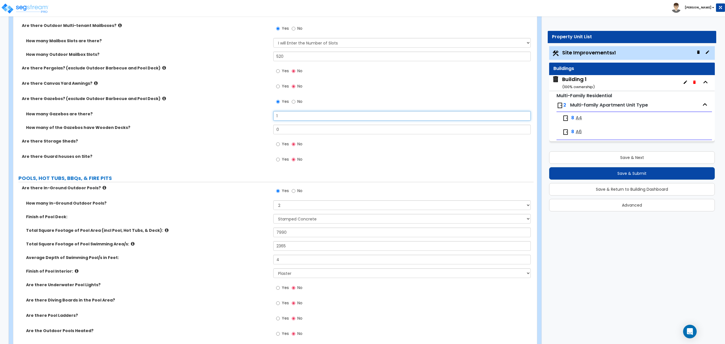
type input "1"
drag, startPoint x: 285, startPoint y: 132, endPoint x: 247, endPoint y: 123, distance: 39.0
click at [247, 123] on div "How many Gazebos are there? 1 How many of the Gazebos have Wooden Decks? 0" at bounding box center [274, 124] width 512 height 27
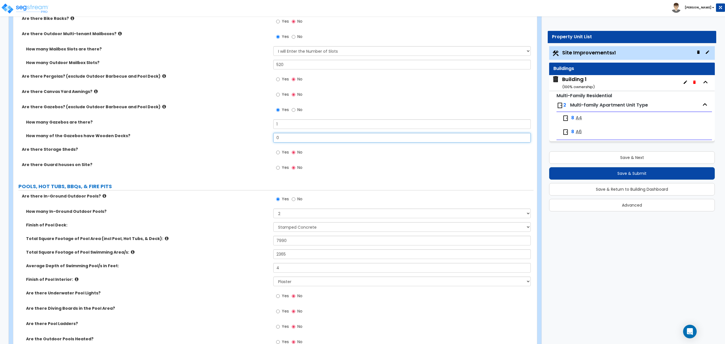
scroll to position [1206, 0]
click at [292, 108] on label "No" at bounding box center [297, 111] width 11 height 10
click at [292, 108] on input "No" at bounding box center [294, 111] width 4 height 6
radio input "false"
radio input "true"
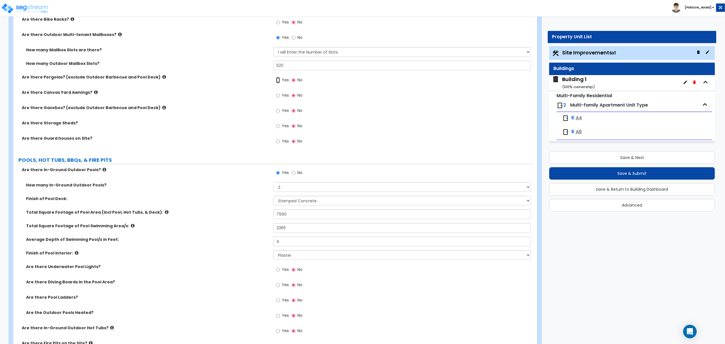
click at [279, 80] on input "Yes" at bounding box center [278, 80] width 4 height 6
radio input "true"
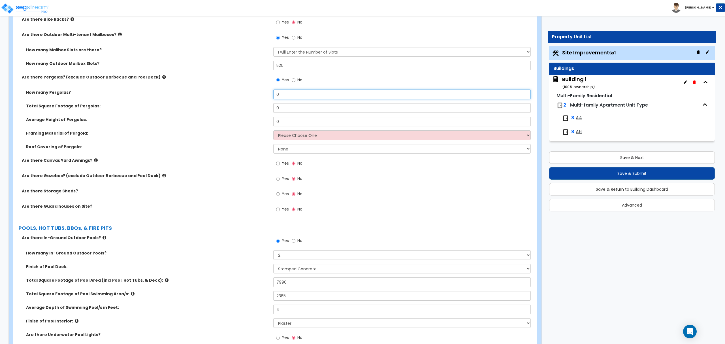
drag, startPoint x: 286, startPoint y: 97, endPoint x: 265, endPoint y: 99, distance: 21.1
click at [265, 99] on div "How many Pergolas? 0" at bounding box center [273, 96] width 520 height 14
type input "1"
drag, startPoint x: 288, startPoint y: 111, endPoint x: 261, endPoint y: 113, distance: 27.3
click at [261, 113] on div "Total Square Footage of Pergolas: 0" at bounding box center [273, 110] width 520 height 14
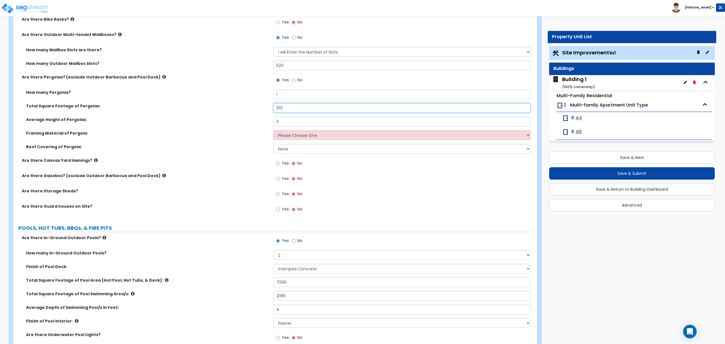
type input "100"
drag, startPoint x: 289, startPoint y: 123, endPoint x: 248, endPoint y: 126, distance: 41.5
click at [248, 126] on div "Average Height of Pergolas: 0" at bounding box center [273, 124] width 520 height 14
type input "10"
click at [295, 139] on select "Please Choose One Wood Metal" at bounding box center [401, 135] width 257 height 10
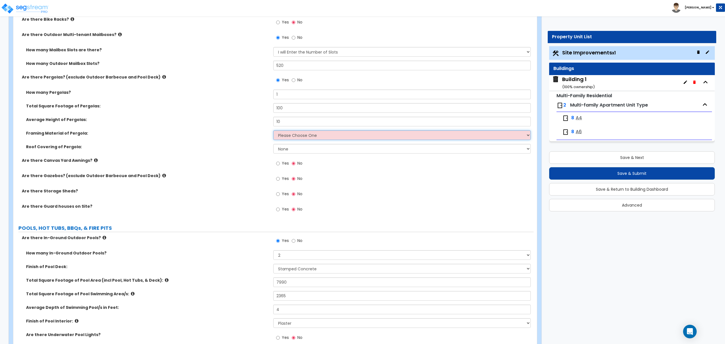
select select "1"
click at [273, 131] on select "Please Choose One Wood Metal" at bounding box center [401, 135] width 257 height 10
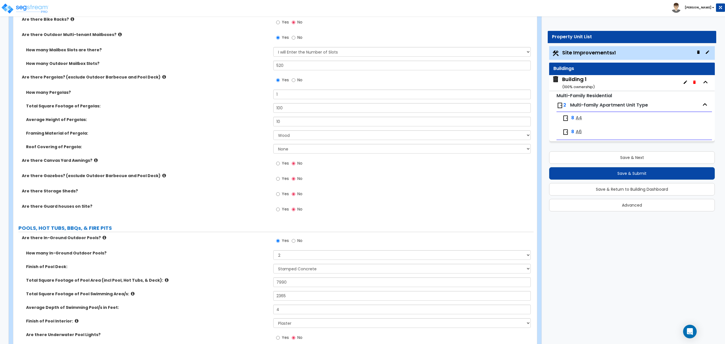
click at [205, 130] on div "Average Height of Pergolas: 10" at bounding box center [273, 124] width 520 height 14
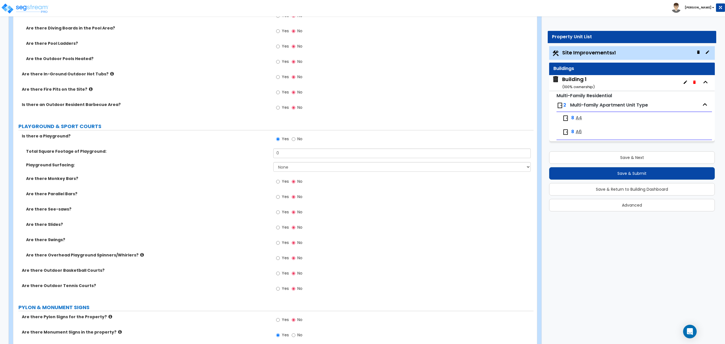
scroll to position [1528, 0]
click at [289, 168] on select "None Rubber Mulch" at bounding box center [401, 166] width 257 height 10
select select "2"
click at [273, 163] on select "None Rubber Mulch" at bounding box center [401, 166] width 257 height 10
click at [282, 226] on span "Yes" at bounding box center [285, 226] width 7 height 6
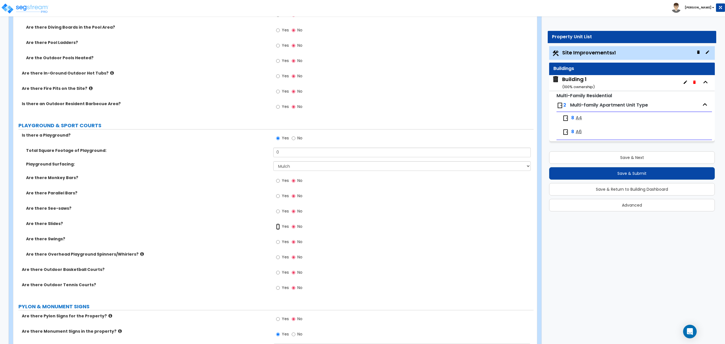
click at [280, 226] on input "Yes" at bounding box center [278, 226] width 4 height 6
radio input "true"
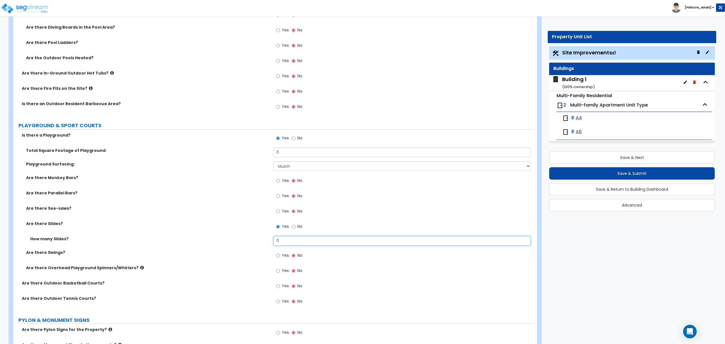
drag, startPoint x: 282, startPoint y: 241, endPoint x: 227, endPoint y: 248, distance: 55.6
click at [227, 248] on div "How many Slides? 0" at bounding box center [273, 243] width 520 height 14
type input "1"
click at [140, 262] on icon at bounding box center [142, 267] width 4 height 4
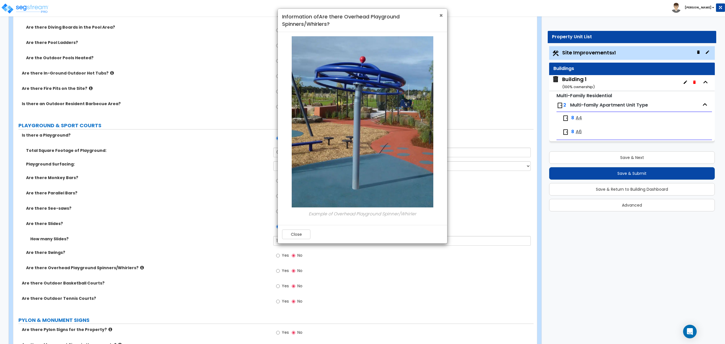
click at [440, 16] on span "×" at bounding box center [441, 15] width 4 height 8
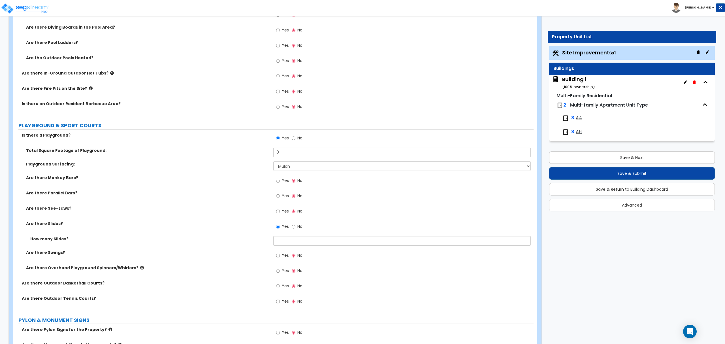
click at [284, 197] on span "Yes" at bounding box center [285, 196] width 7 height 6
click at [280, 197] on input "Yes" at bounding box center [278, 196] width 4 height 6
radio input "true"
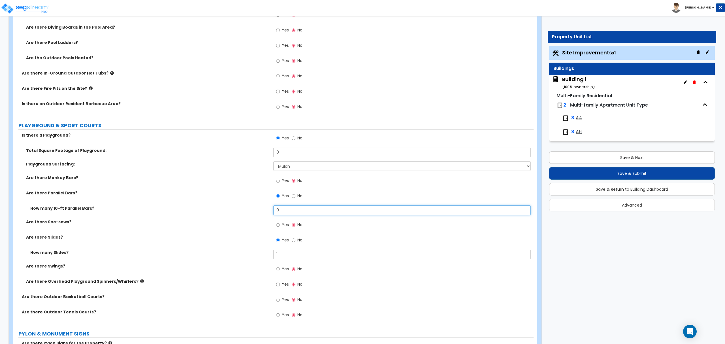
drag, startPoint x: 294, startPoint y: 214, endPoint x: 247, endPoint y: 227, distance: 48.4
click at [247, 227] on div "Total Square Footage of Playground: 0 Playground Surfacing: None Rubber Mulch A…" at bounding box center [274, 221] width 512 height 146
type input "1"
click at [280, 182] on label "Yes" at bounding box center [282, 181] width 13 height 10
click at [280, 182] on input "Yes" at bounding box center [278, 181] width 4 height 6
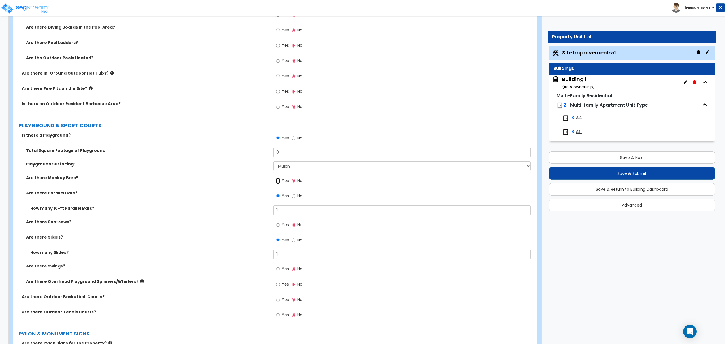
radio input "true"
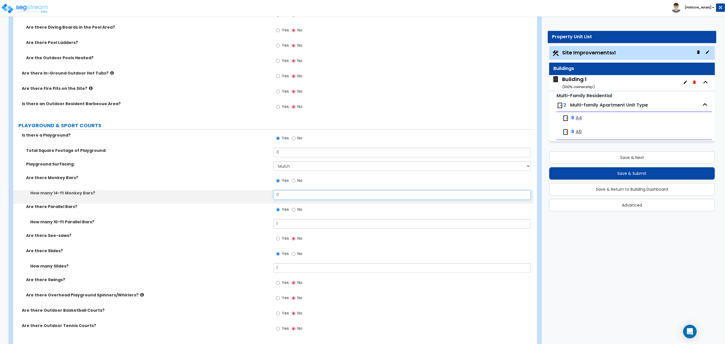
drag, startPoint x: 277, startPoint y: 201, endPoint x: 265, endPoint y: 202, distance: 11.5
click at [265, 202] on div "How many 14-ft Monkey Bars? 0" at bounding box center [273, 197] width 520 height 14
type input "1"
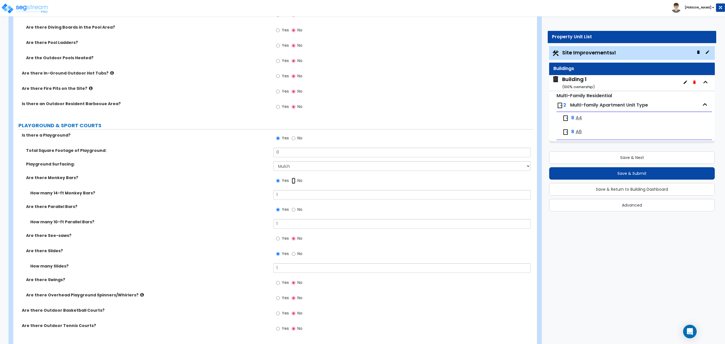
click at [292, 181] on input "No" at bounding box center [294, 181] width 4 height 6
radio input "false"
radio input "true"
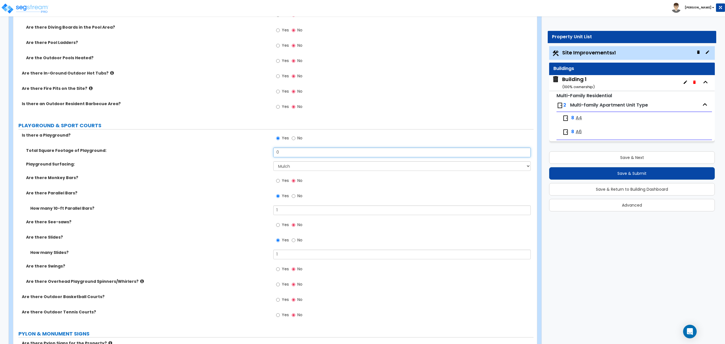
drag, startPoint x: 288, startPoint y: 155, endPoint x: 186, endPoint y: 165, distance: 102.1
click at [186, 165] on div "Total Square Footage of Playground: 0 Playground Surfacing: None Rubber Mulch A…" at bounding box center [274, 221] width 512 height 146
type input "565"
click at [186, 165] on label "Playground Surfacing:" at bounding box center [147, 164] width 243 height 6
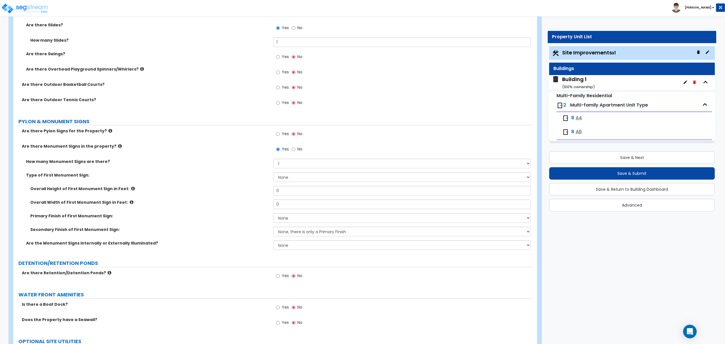
scroll to position [1749, 0]
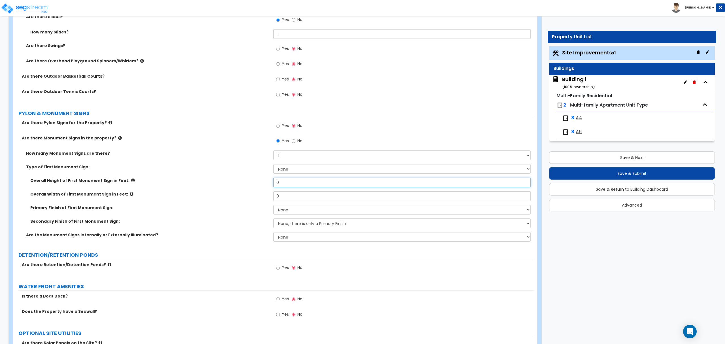
drag, startPoint x: 293, startPoint y: 182, endPoint x: 230, endPoint y: 177, distance: 63.4
click at [230, 177] on div "How many Monument Signs are there? Please Choose One 1 2 3 Type of First Monume…" at bounding box center [274, 197] width 512 height 95
type input "10"
click at [295, 167] on select "None Flat Signboard on top of a Base Flat Signboard attached to a Back Board/Wa…" at bounding box center [401, 169] width 257 height 10
select select "1"
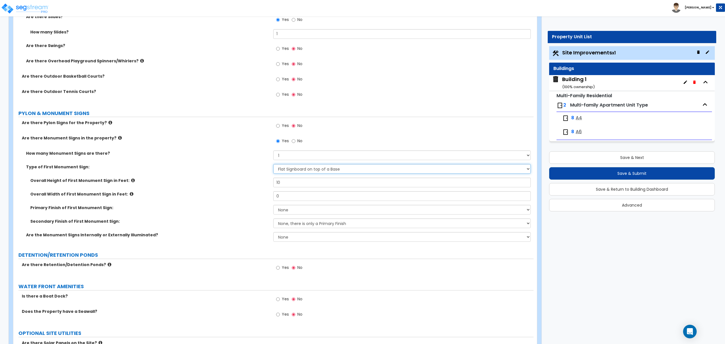
click at [273, 165] on select "None Flat Signboard on top of a Base Flat Signboard attached to a Back Board/Wa…" at bounding box center [401, 169] width 257 height 10
drag, startPoint x: 292, startPoint y: 199, endPoint x: 244, endPoint y: 202, distance: 48.2
click at [244, 202] on div "Overall Width of First Monument Sign in Feet: 0" at bounding box center [273, 198] width 520 height 14
type input "5"
click at [289, 207] on select "None Paint/Stucco Finish Brick Finish Stone Finish Metal Composite Finish Vinyl…" at bounding box center [401, 210] width 257 height 10
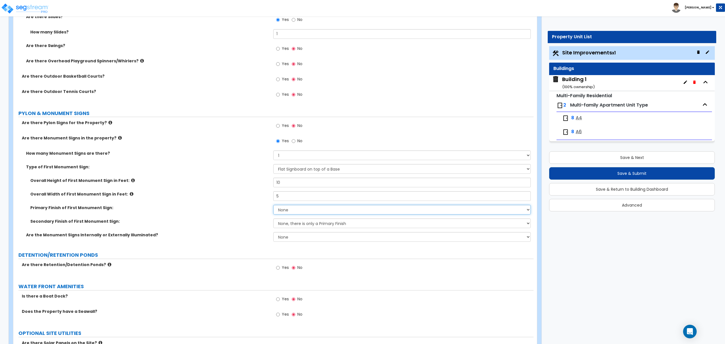
select select "1"
click at [273, 206] on select "None Paint/Stucco Finish Brick Finish Stone Finish Metal Composite Finish Vinyl…" at bounding box center [401, 210] width 257 height 10
click at [312, 214] on select "None Paint/Stucco Finish Brick Finish Stone Finish Metal Composite Finish Vinyl…" at bounding box center [401, 210] width 257 height 10
click at [321, 226] on select "None, there is only a Primary Finish Paint/Stucco Finish Brick Finish Stone Fin…" at bounding box center [401, 223] width 257 height 10
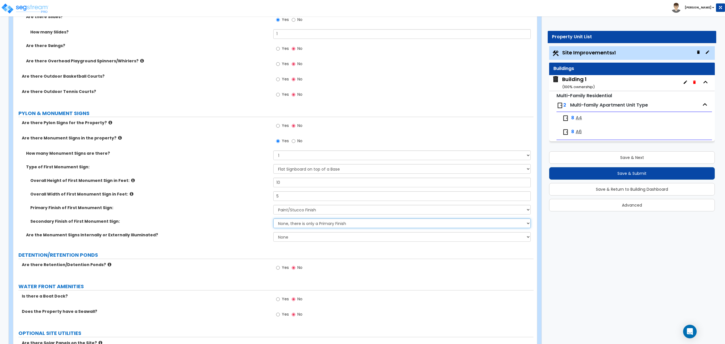
select select "2"
click at [273, 220] on select "None, there is only a Primary Finish Paint/Stucco Finish Brick Finish Stone Fin…" at bounding box center [401, 223] width 257 height 10
click at [226, 231] on div "Secondary Finish of First Monument Sign: None, there is only a Primary Finish P…" at bounding box center [273, 225] width 520 height 14
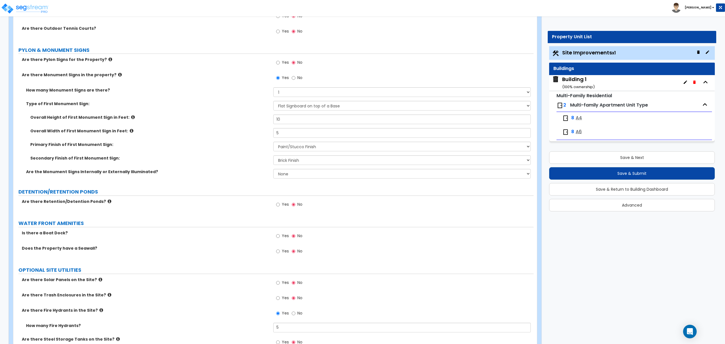
scroll to position [1847, 0]
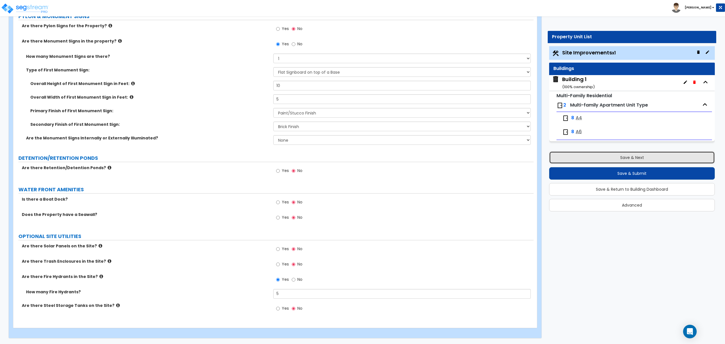
click at [580, 157] on button "Save & Next" at bounding box center [632, 157] width 166 height 12
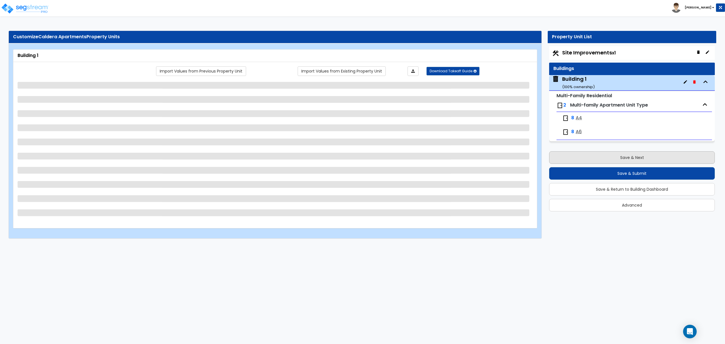
scroll to position [0, 0]
select select "2"
select select "7"
select select "2"
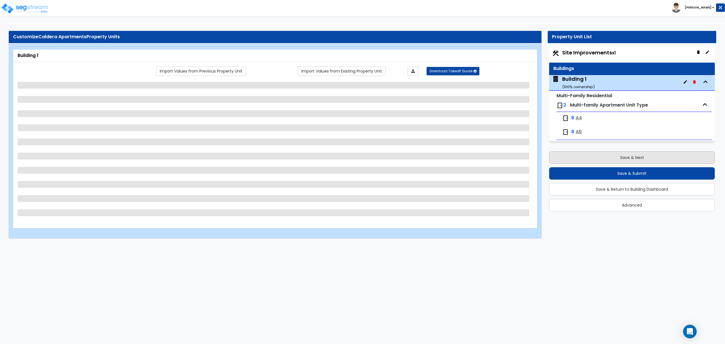
select select "9"
select select "1"
select select "2"
select select "1"
select select "4"
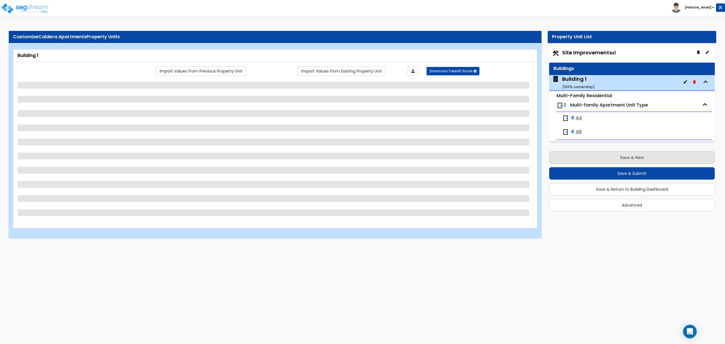
select select "2"
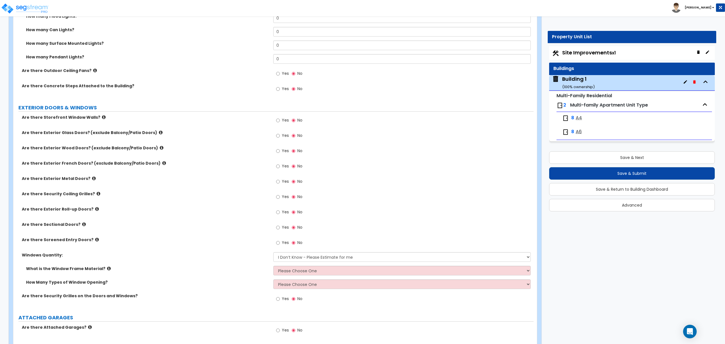
scroll to position [511, 0]
click at [293, 262] on select "Please Choose One Vinyl Aluminum Wood" at bounding box center [401, 270] width 257 height 10
click at [353, 262] on select "Please Choose One Vinyl Aluminum Wood" at bounding box center [401, 270] width 257 height 10
select select "2"
click at [273, 262] on select "Please Choose One Vinyl Aluminum Wood" at bounding box center [401, 270] width 257 height 10
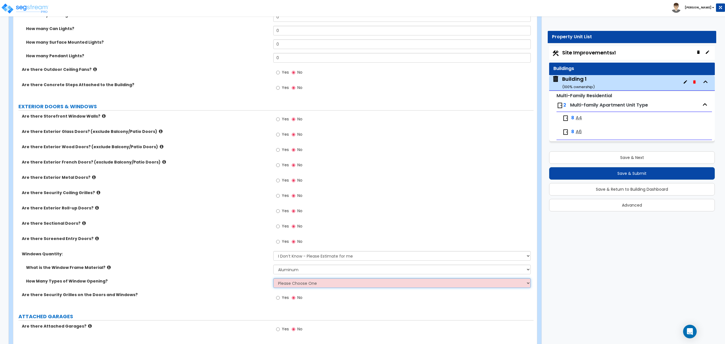
click at [327, 262] on select "Please Choose One 1 2 3 4" at bounding box center [401, 283] width 257 height 10
select select "1"
click at [273, 262] on select "Please Choose One 1 2 3 4" at bounding box center [401, 283] width 257 height 10
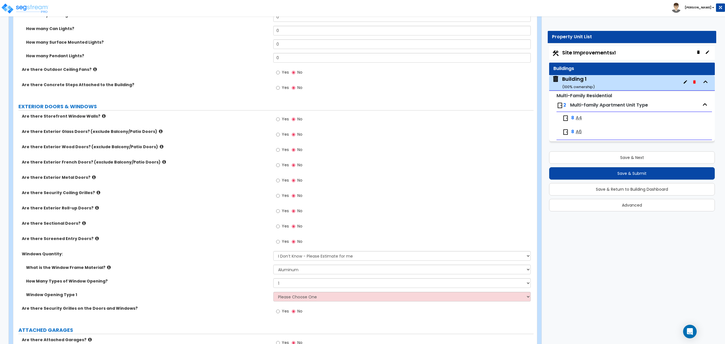
click at [326, 262] on div "How Many Types of Window Opening? Please Choose One 1 2 3 4" at bounding box center [273, 285] width 520 height 14
click at [325, 262] on select "Please Choose One Sliding Picture/Fixed Double/Single Hung Awning Swing" at bounding box center [401, 297] width 257 height 10
select select "3"
click at [273, 262] on select "Please Choose One Sliding Picture/Fixed Double/Single Hung Awning Swing" at bounding box center [401, 297] width 257 height 10
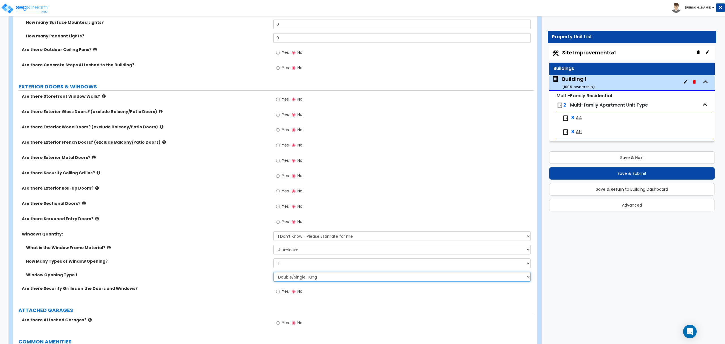
scroll to position [532, 0]
click at [311, 235] on select "I Don’t Know - Please Estimate for me I want to Enter the Quantity" at bounding box center [401, 235] width 257 height 10
select select "1"
click at [273, 231] on select "I Don’t Know - Please Estimate for me I want to Enter the Quantity" at bounding box center [401, 235] width 257 height 10
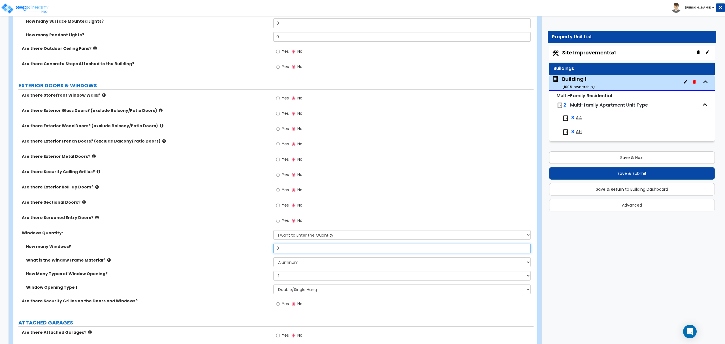
drag, startPoint x: 316, startPoint y: 248, endPoint x: 262, endPoint y: 249, distance: 54.1
click at [262, 249] on div "How many Windows? 0" at bounding box center [273, 251] width 520 height 14
type input "32"
click at [262, 249] on label "How many Windows?" at bounding box center [147, 247] width 243 height 6
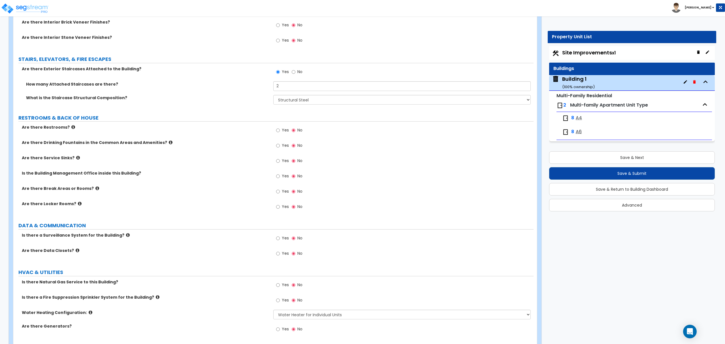
scroll to position [956, 0]
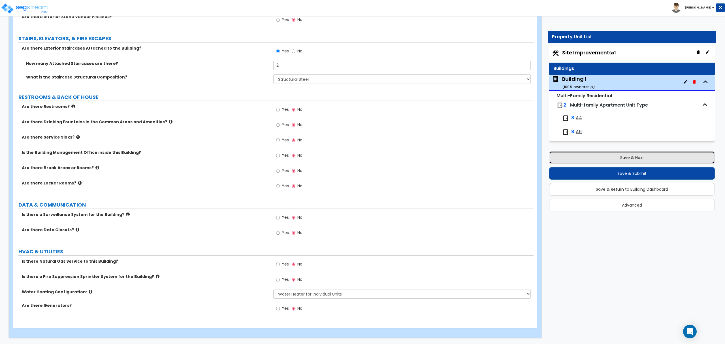
click at [580, 156] on button "Save & Next" at bounding box center [632, 157] width 166 height 12
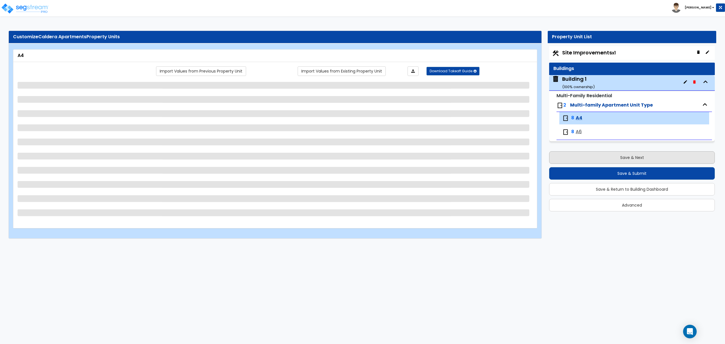
scroll to position [0, 0]
select select "1"
select select "4"
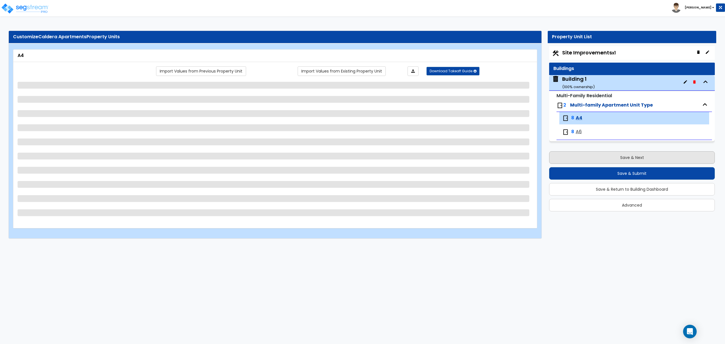
select select "1"
select select "3"
select select "1"
select select "2"
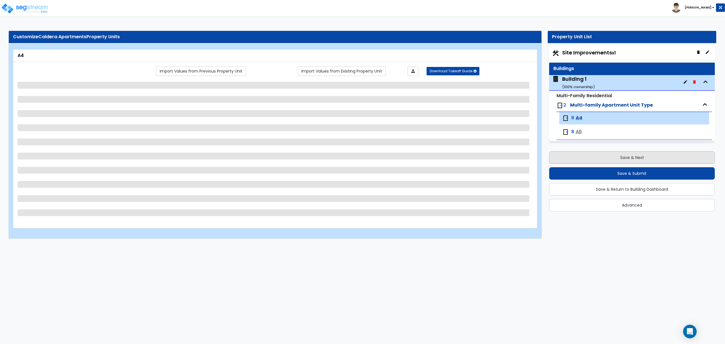
select select "1"
select select "3"
select select "2"
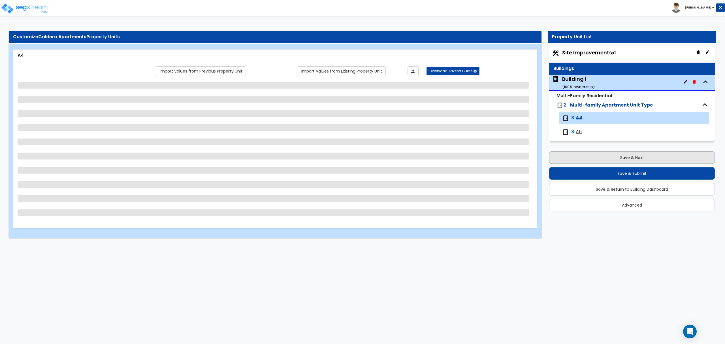
select select "6"
select select "2"
select select "1"
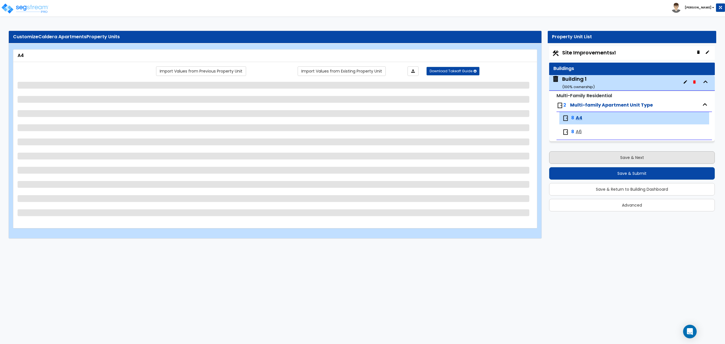
select select "1"
select select "2"
select select "1"
select select "2"
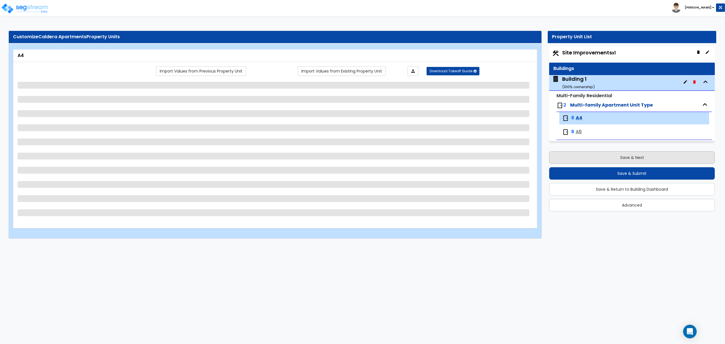
select select "5"
select select "1"
select select "2"
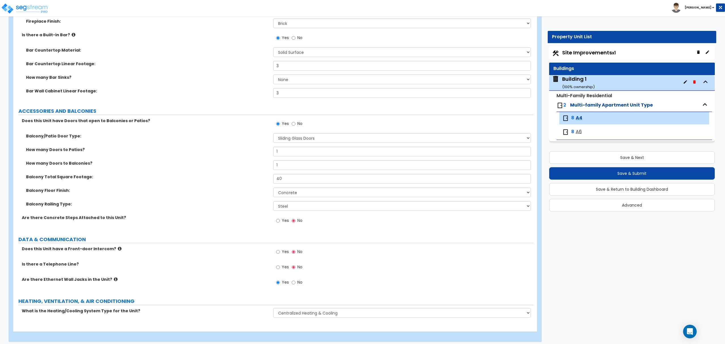
scroll to position [1084, 0]
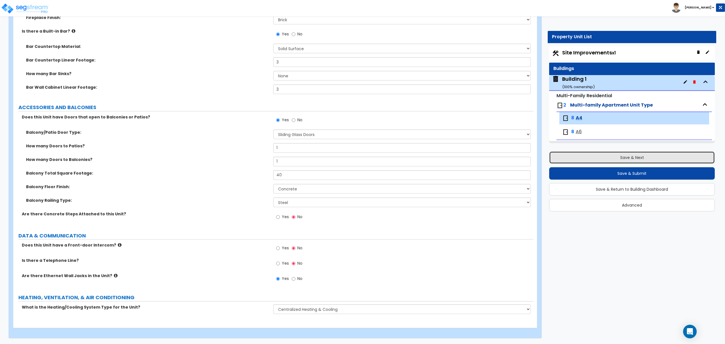
click at [580, 157] on button "Save & Next" at bounding box center [632, 157] width 166 height 12
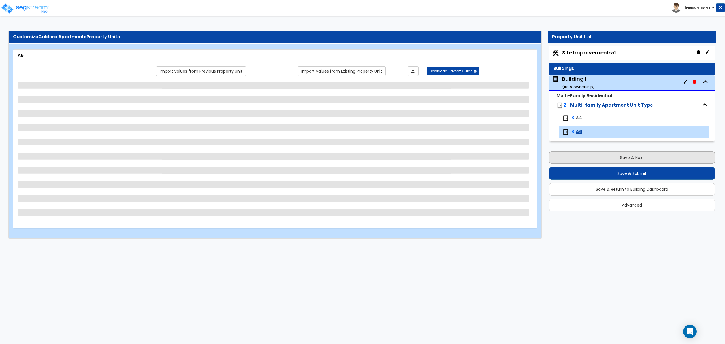
select select "1"
select select "4"
select select "1"
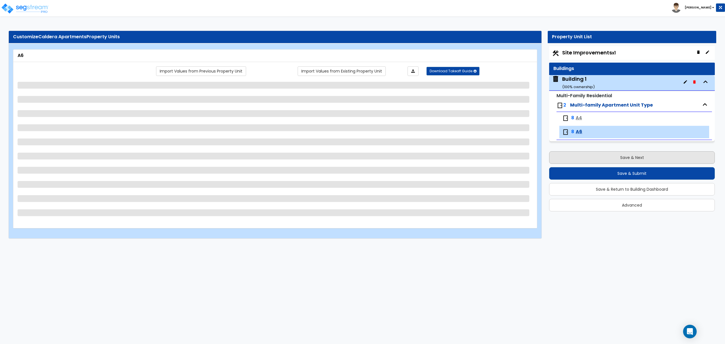
select select "3"
select select "1"
select select "2"
select select "1"
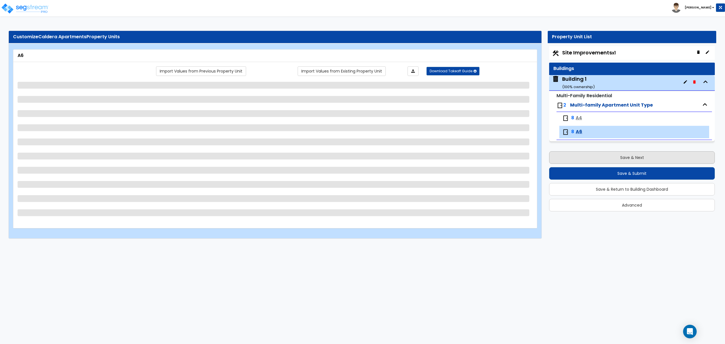
select select "1"
select select "3"
select select "2"
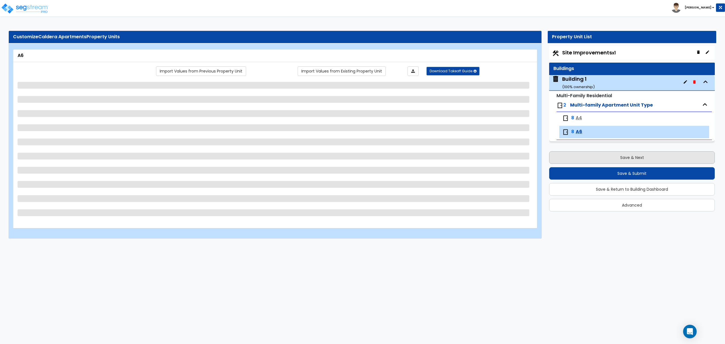
select select "1"
select select "2"
select select "1"
select select "2"
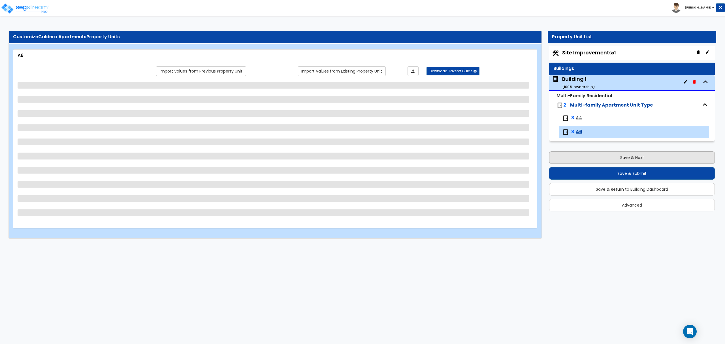
select select "5"
select select "1"
select select "2"
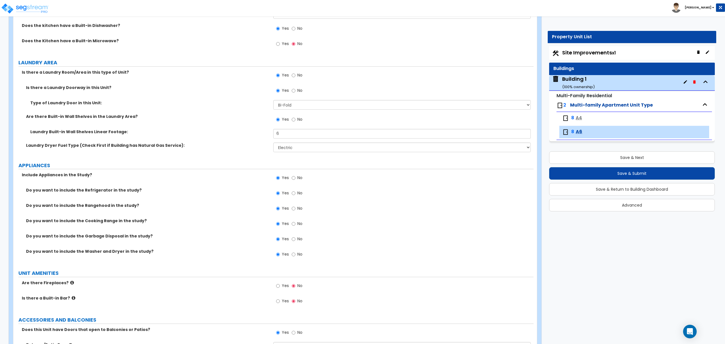
scroll to position [762, 0]
